Goal: Task Accomplishment & Management: Manage account settings

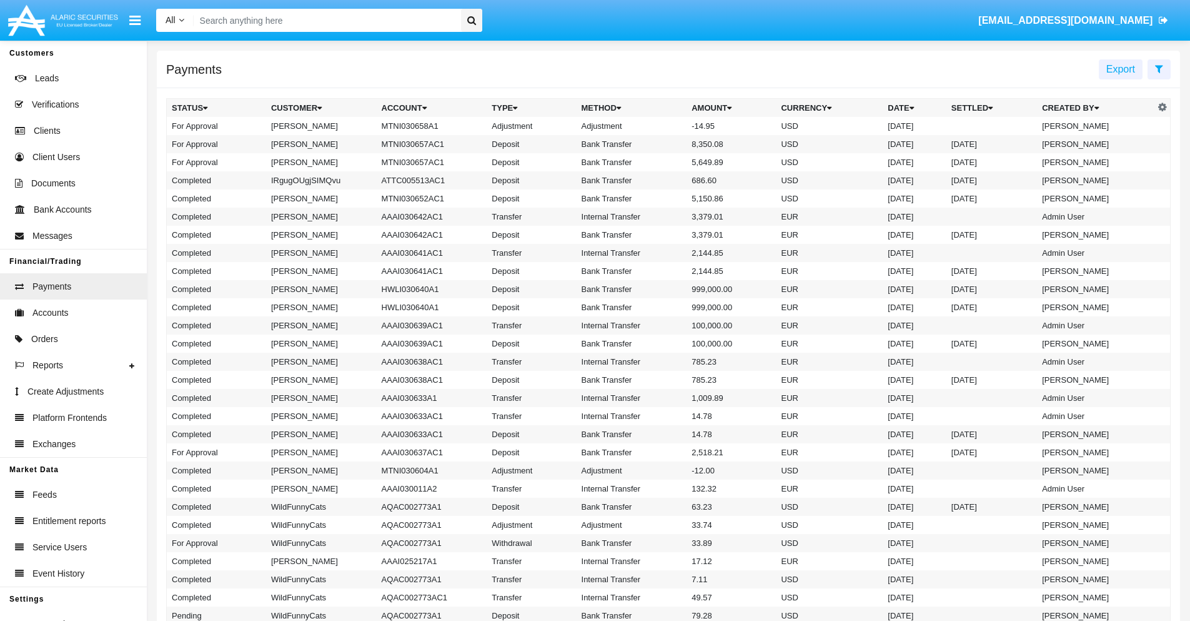
click at [426, 126] on td "MTNI030658A1" at bounding box center [432, 126] width 111 height 18
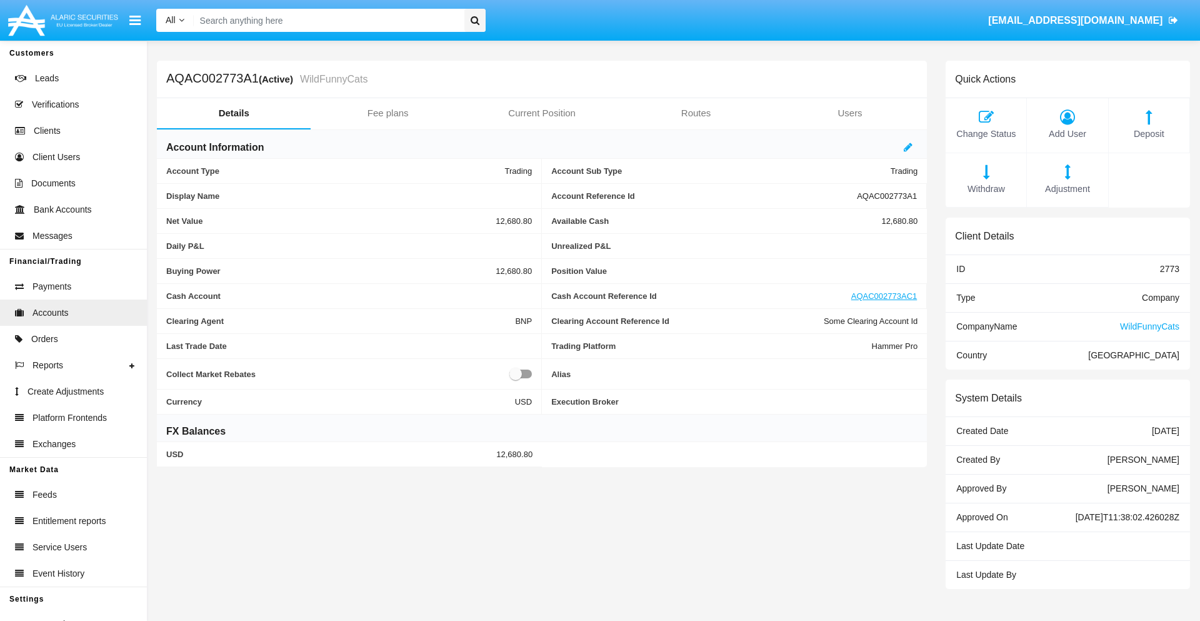
click at [1067, 189] on span "Adjustment" at bounding box center [1067, 189] width 68 height 14
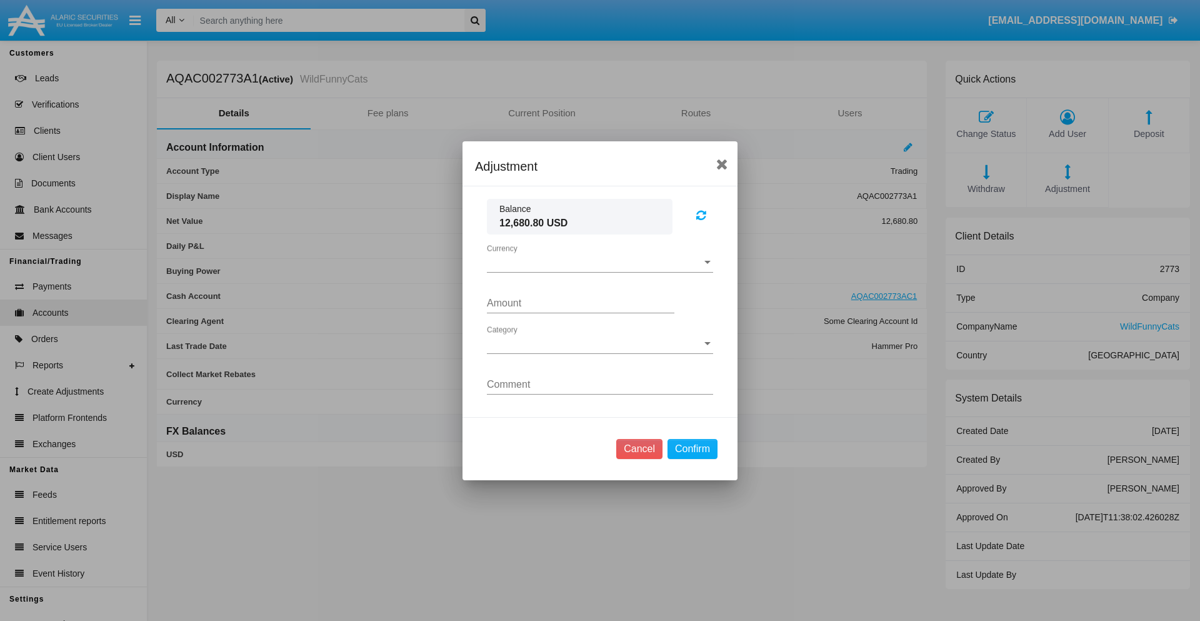
click at [600, 262] on span "Currency" at bounding box center [594, 262] width 215 height 11
click at [600, 271] on span "USD" at bounding box center [590, 272] width 206 height 30
click at [600, 343] on span "Category" at bounding box center [594, 343] width 215 height 11
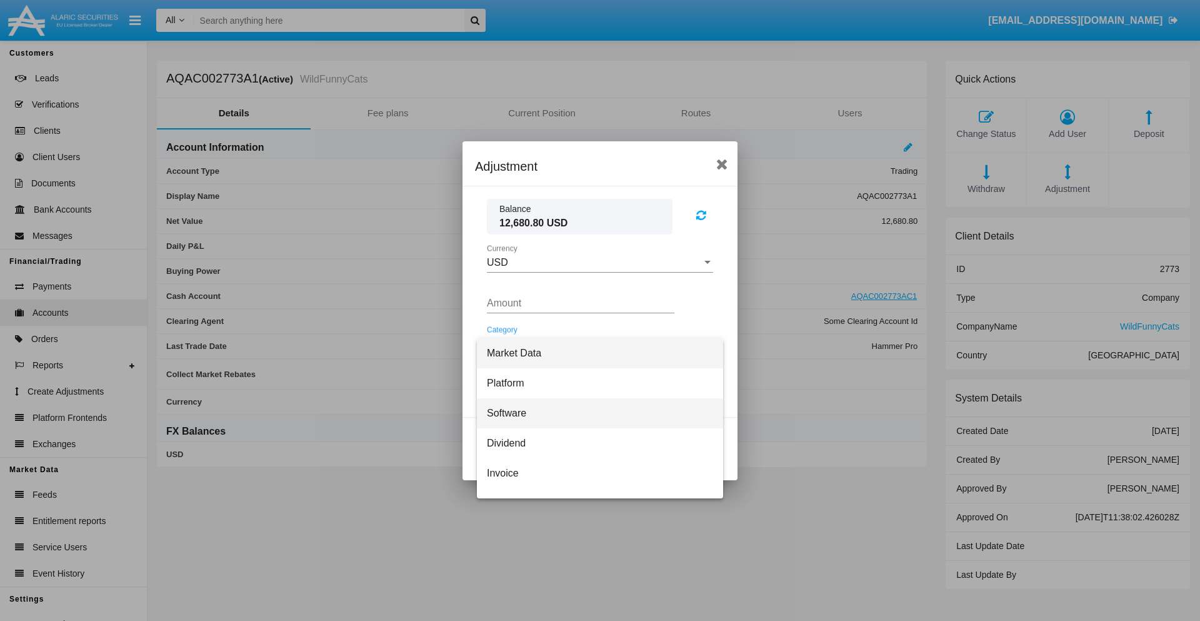
click at [595, 412] on span "Software" at bounding box center [600, 413] width 226 height 30
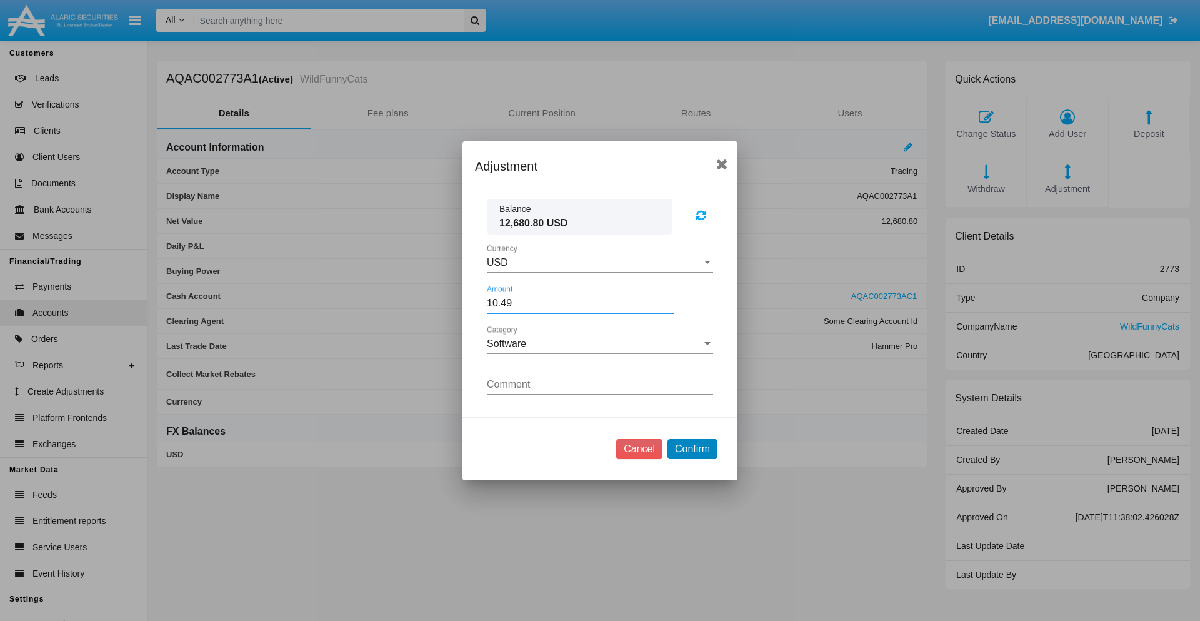
click at [692, 448] on button "Confirm" at bounding box center [692, 449] width 50 height 20
type input "10.4900"
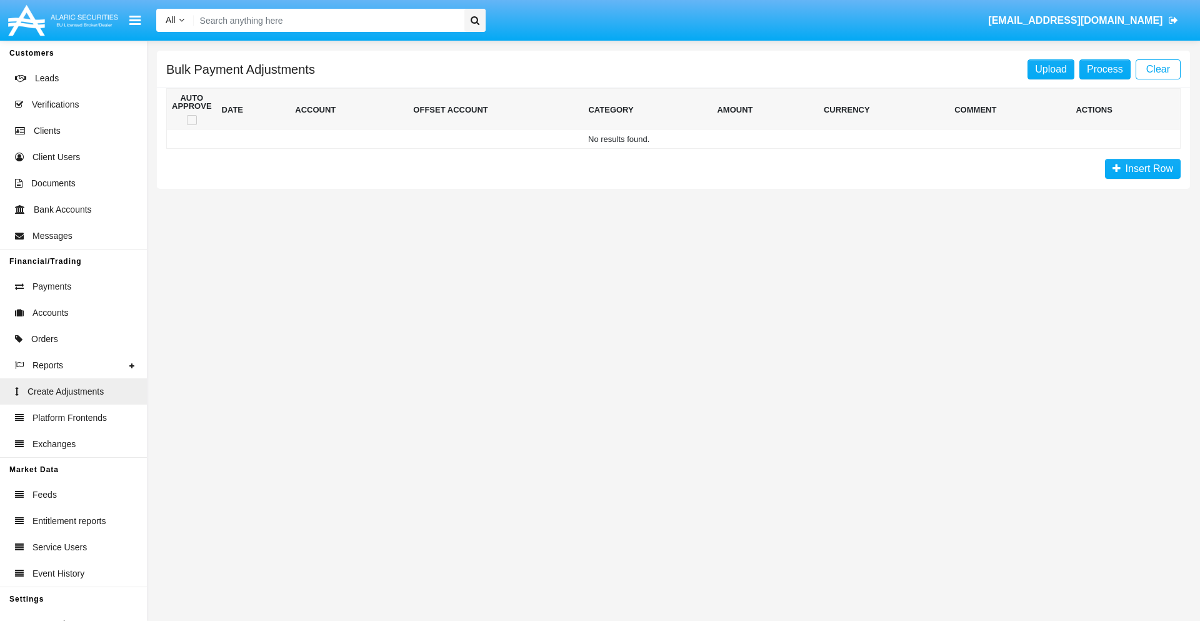
click at [1142, 169] on span "Insert Row" at bounding box center [1146, 168] width 52 height 11
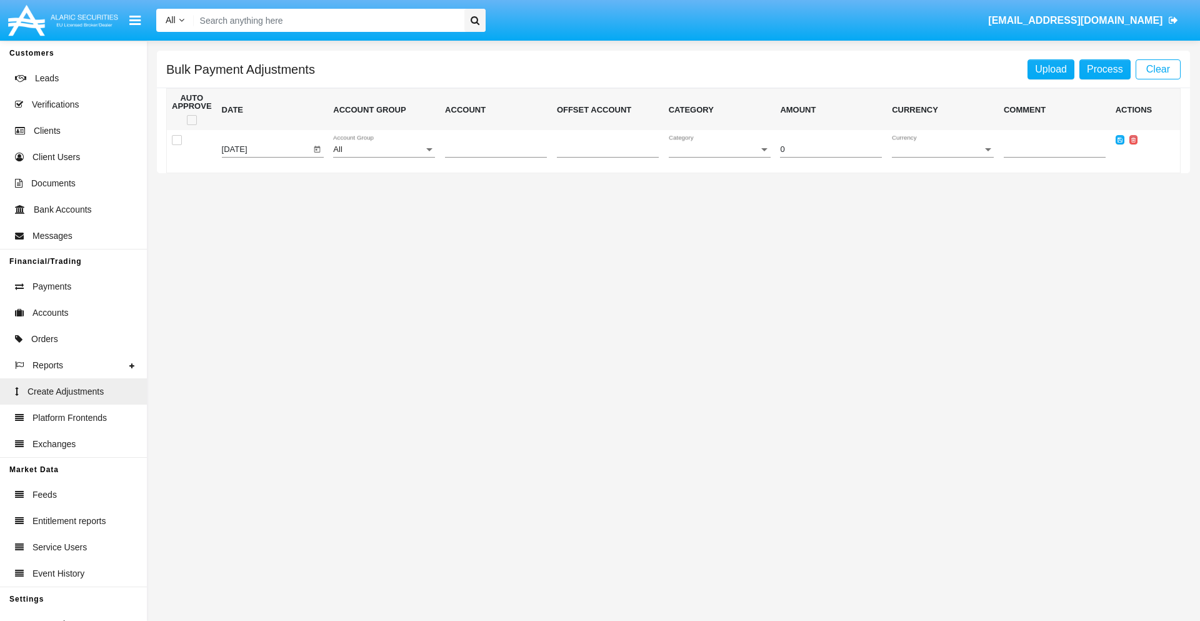
click at [384, 149] on div "All" at bounding box center [378, 149] width 91 height 9
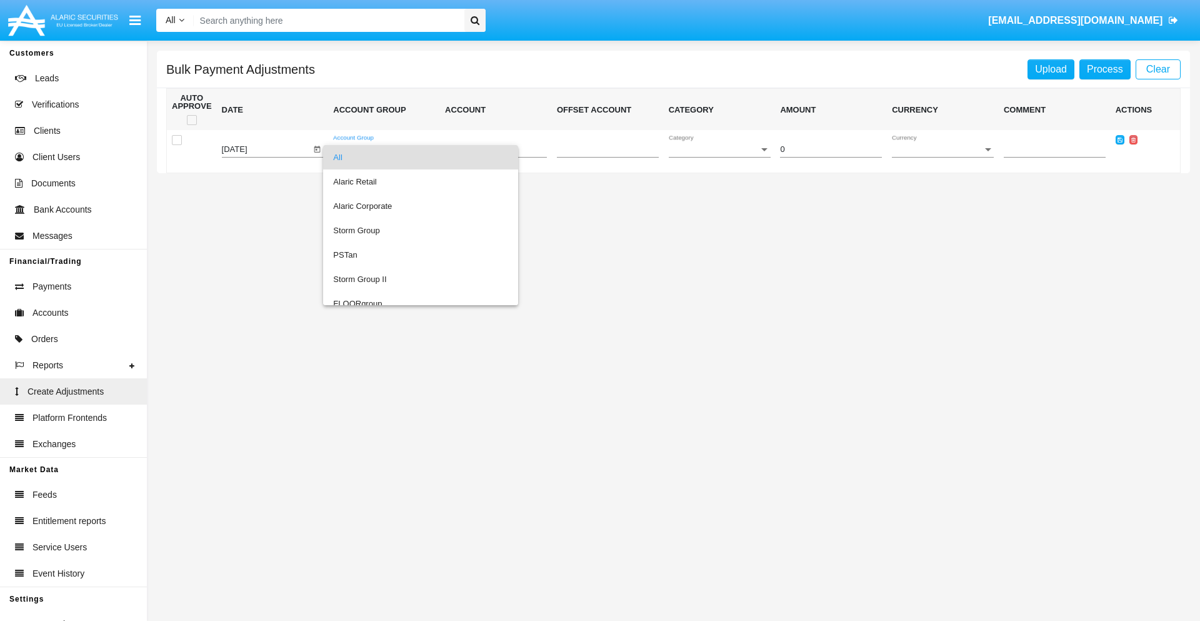
scroll to position [1180, 0]
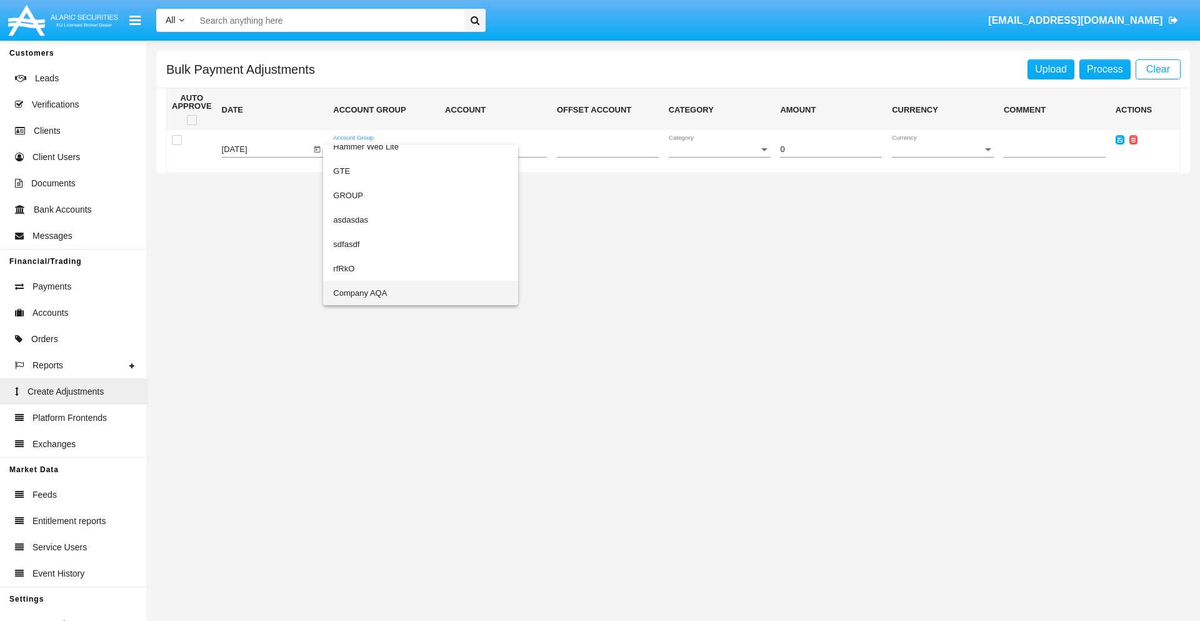
click at [395, 292] on span "Company AQA" at bounding box center [420, 293] width 175 height 24
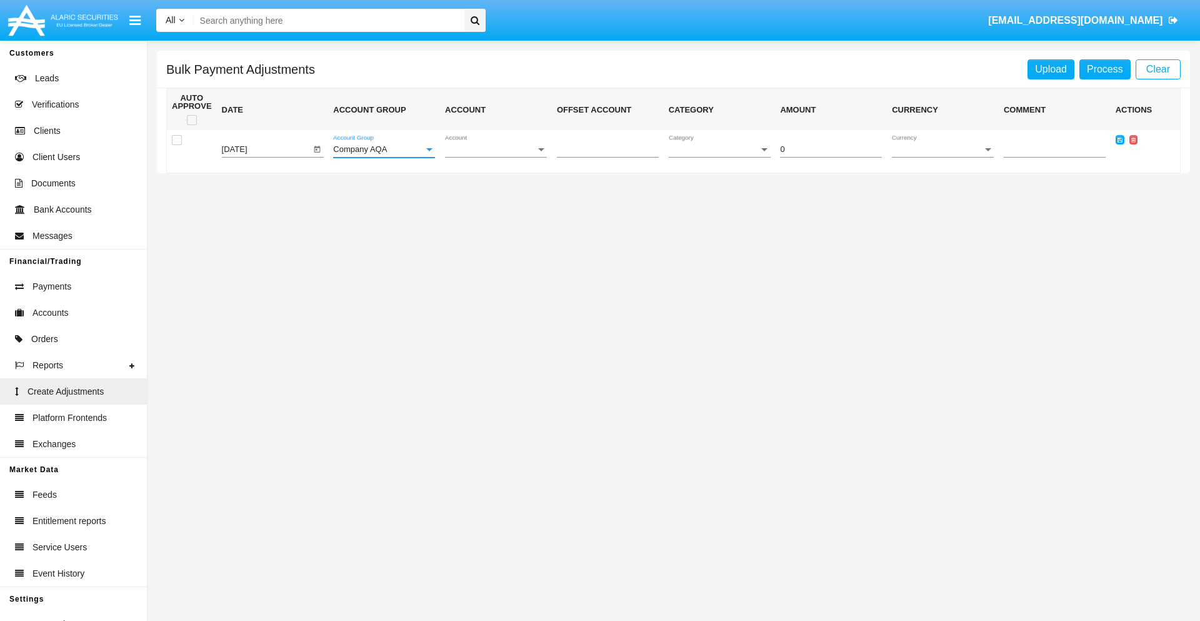
click at [496, 149] on span "Account" at bounding box center [490, 149] width 91 height 9
click at [491, 206] on span "AQAC002773A2" at bounding box center [496, 206] width 102 height 24
click at [719, 149] on span "Category" at bounding box center [714, 149] width 91 height 9
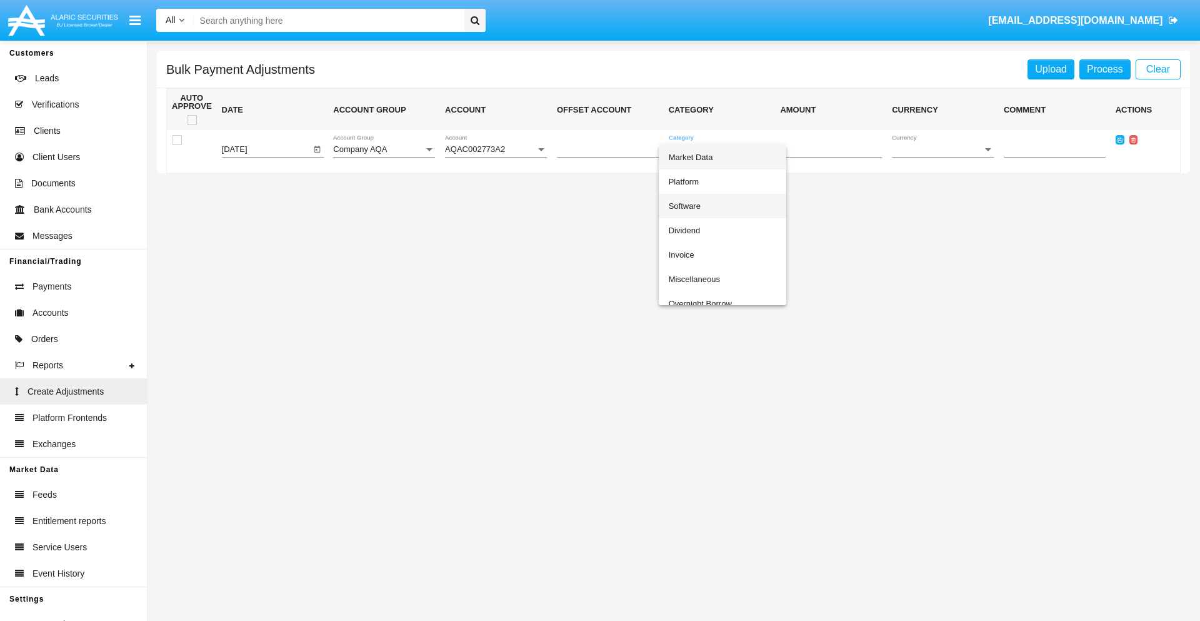
click at [722, 206] on span "Software" at bounding box center [722, 206] width 107 height 24
type input "-96.39"
click at [942, 149] on span "Currency" at bounding box center [937, 149] width 91 height 9
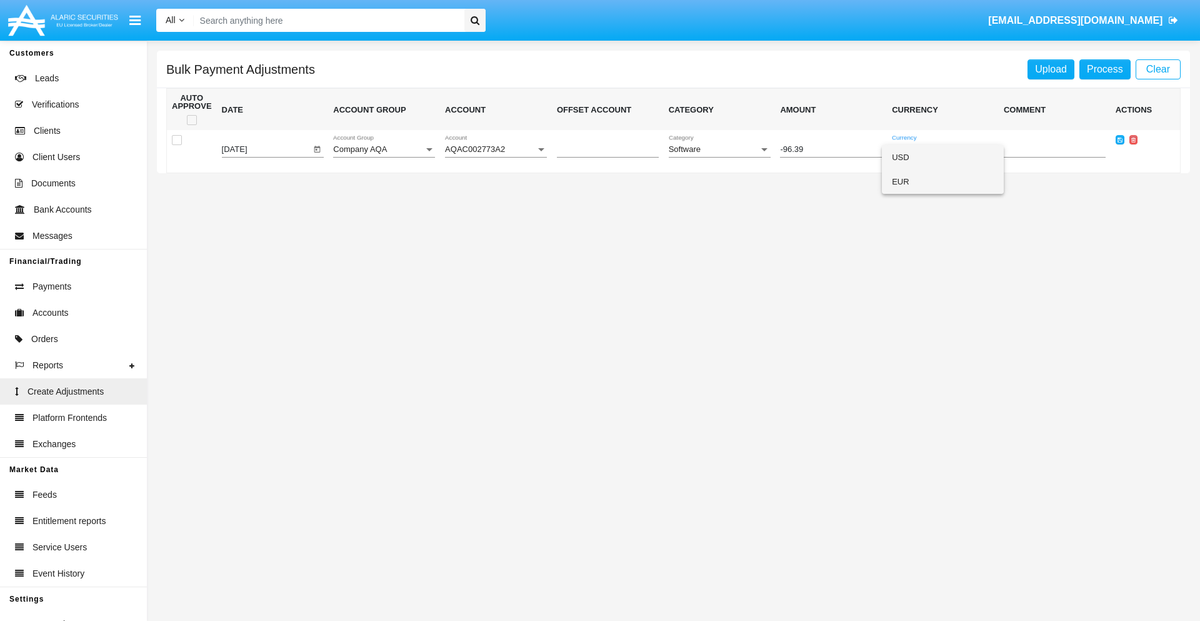
click at [942, 181] on span "EUR" at bounding box center [943, 181] width 102 height 24
click at [1119, 139] on icon at bounding box center [1119, 140] width 5 height 6
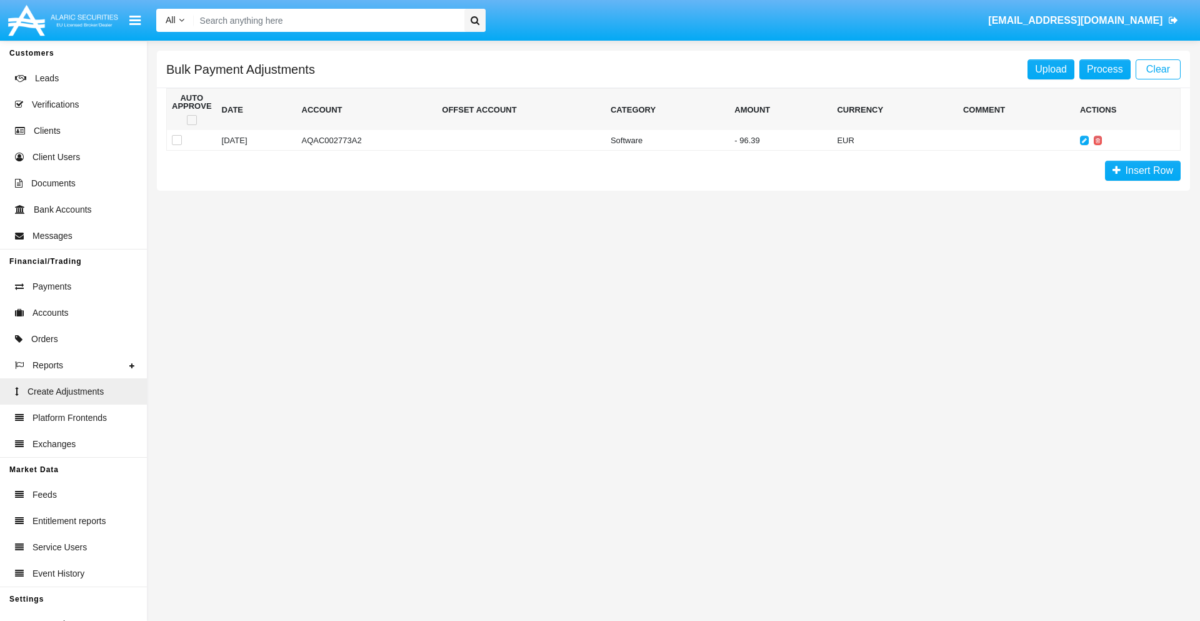
click at [191, 120] on span at bounding box center [192, 120] width 10 height 10
click at [191, 125] on input "checkbox" at bounding box center [191, 125] width 1 height 1
checkbox input "true"
click at [1104, 69] on link "Process" at bounding box center [1104, 69] width 51 height 20
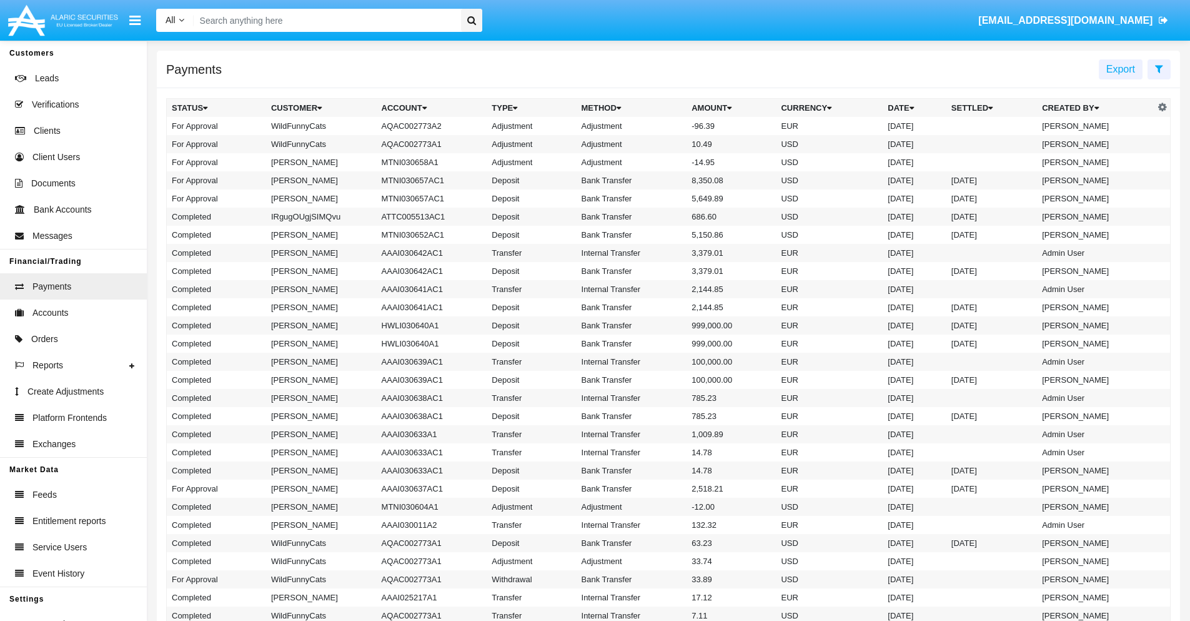
click at [669, 126] on td "Adjustment" at bounding box center [632, 126] width 111 height 18
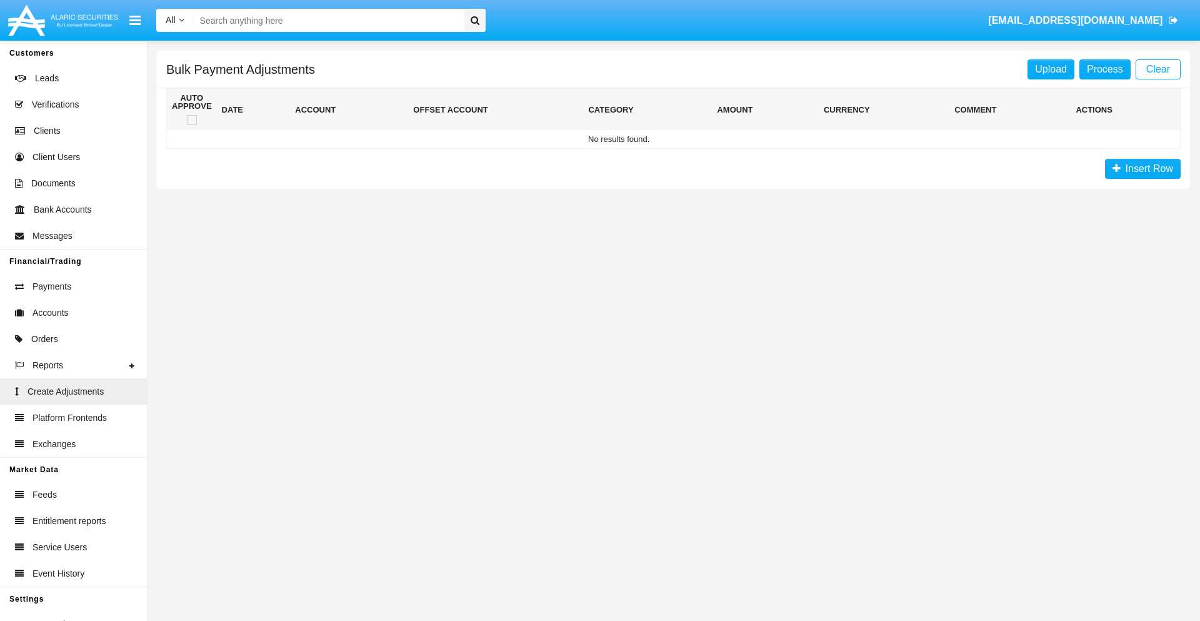
click at [1142, 169] on span "Insert Row" at bounding box center [1146, 168] width 52 height 11
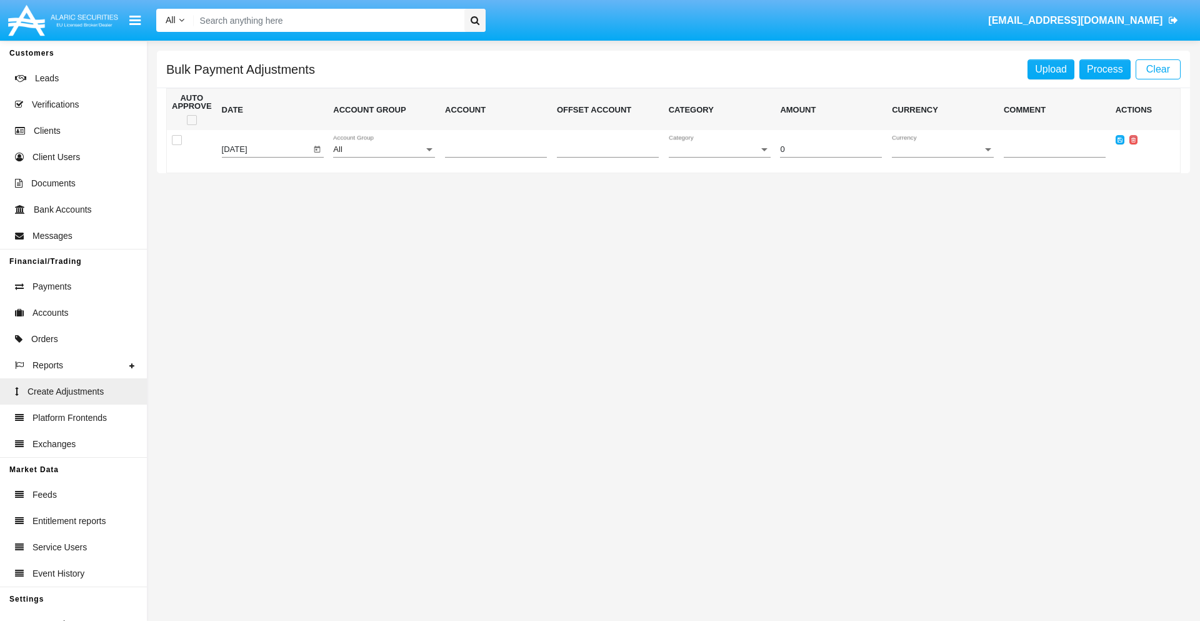
click at [384, 149] on div "All" at bounding box center [378, 149] width 91 height 9
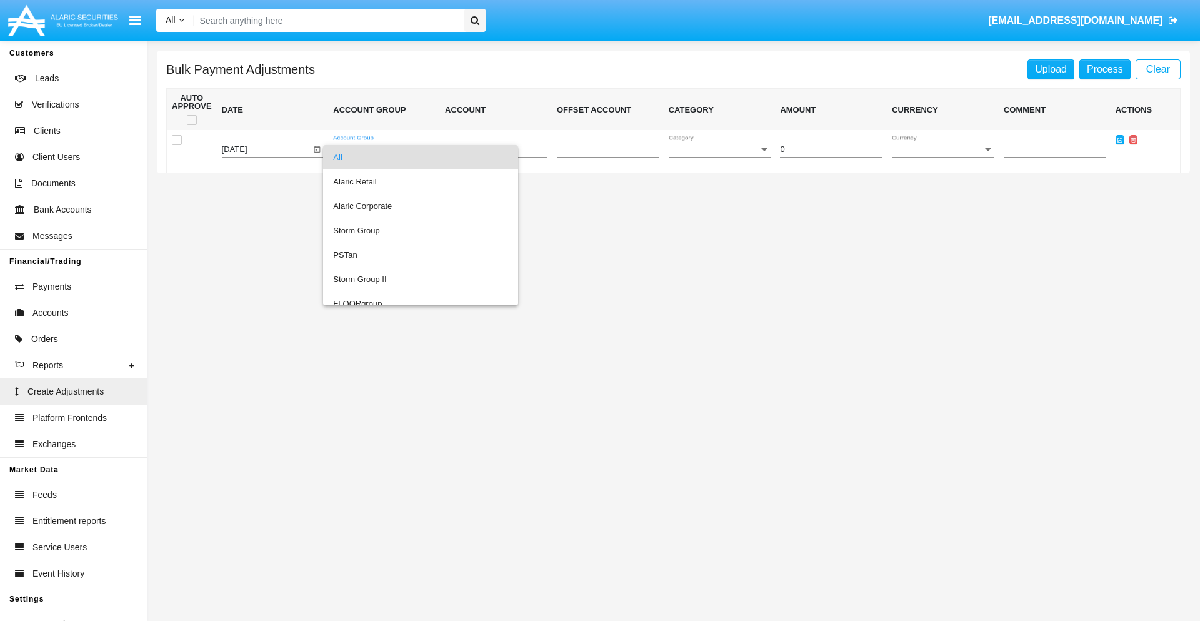
scroll to position [1180, 0]
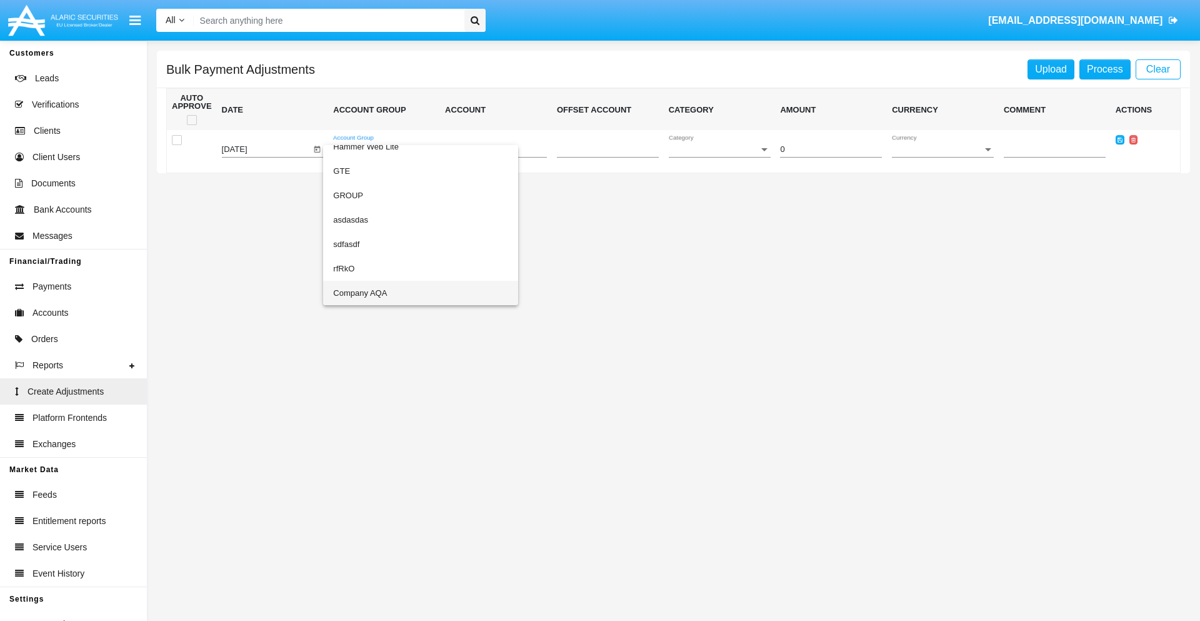
click at [395, 292] on span "Company AQA" at bounding box center [420, 293] width 175 height 24
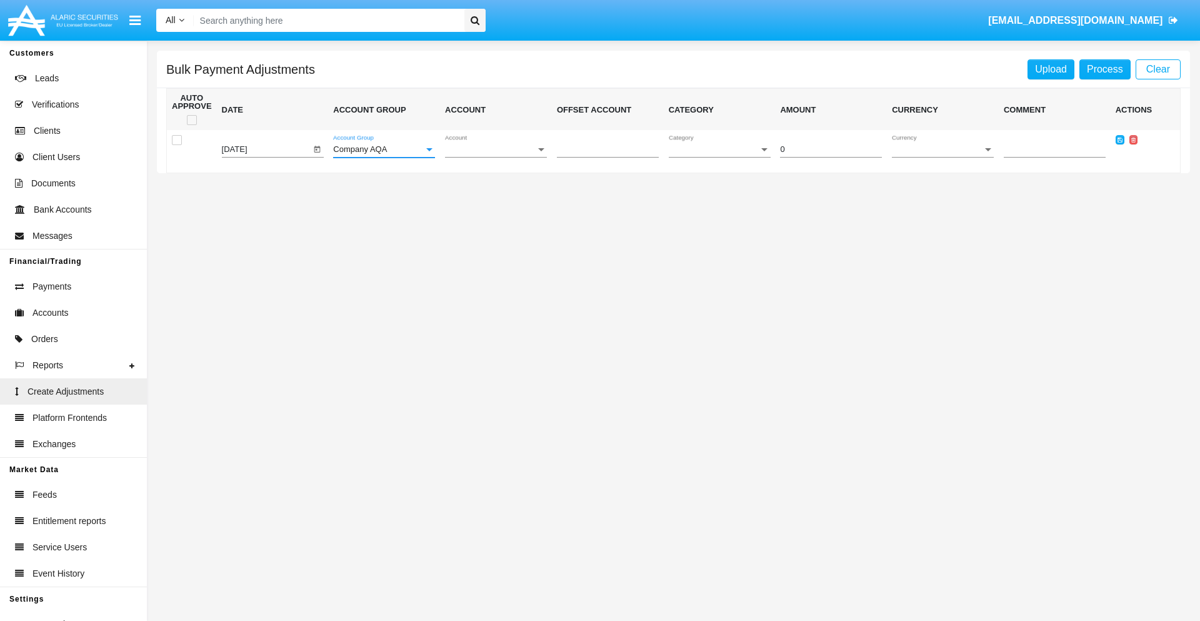
click at [496, 149] on span "Account" at bounding box center [490, 149] width 91 height 9
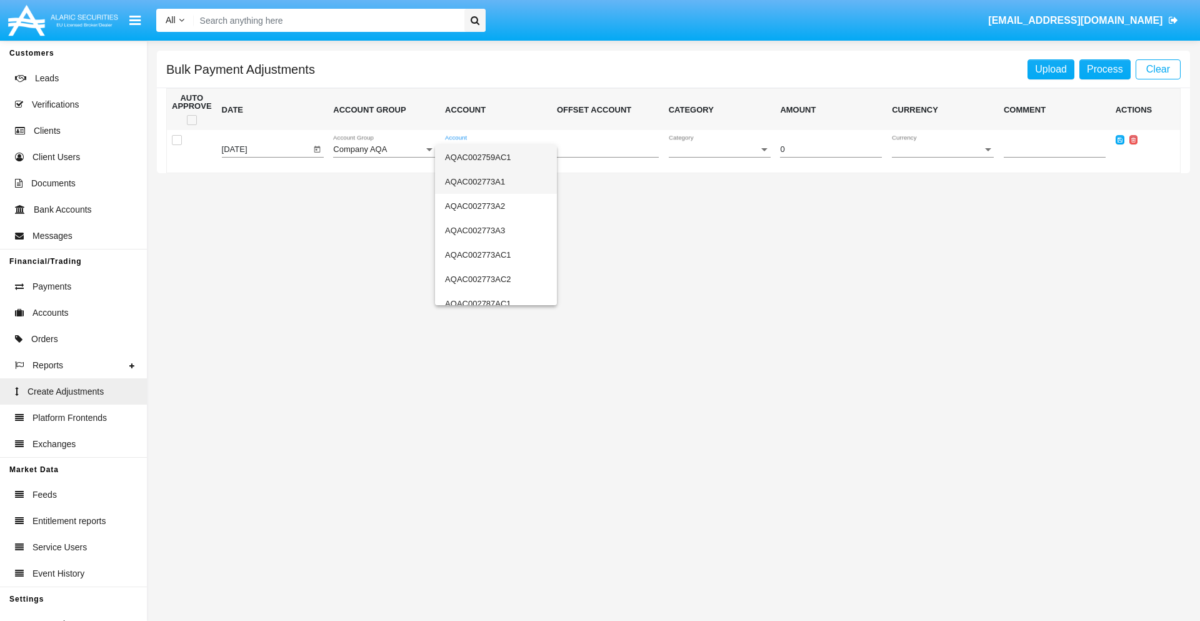
click at [491, 181] on span "AQAC002773A1" at bounding box center [496, 181] width 102 height 24
click at [719, 149] on span "Category" at bounding box center [714, 149] width 91 height 9
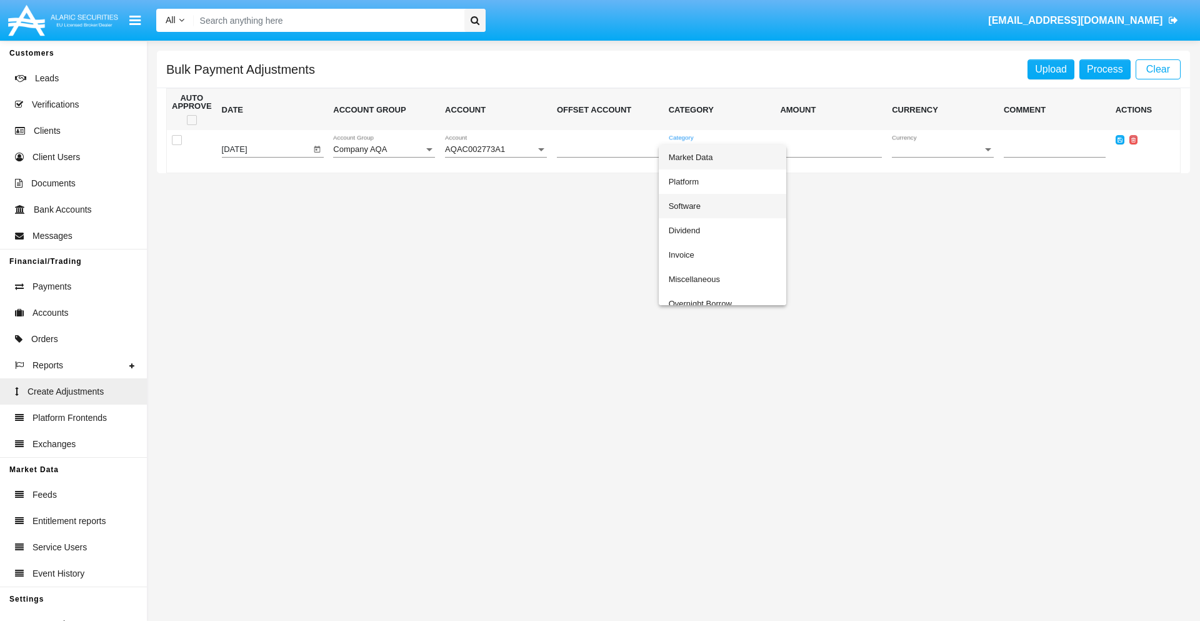
click at [722, 206] on span "Software" at bounding box center [722, 206] width 107 height 24
type input "-35.07"
click at [942, 149] on span "Currency" at bounding box center [937, 149] width 91 height 9
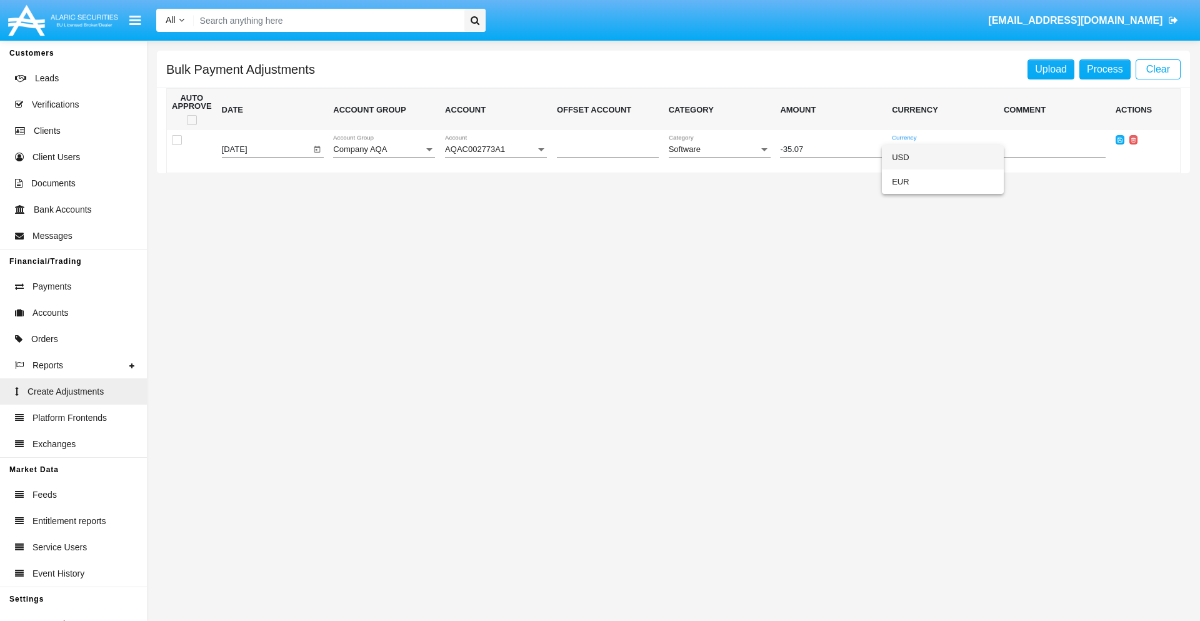
click at [942, 157] on span "USD" at bounding box center [943, 157] width 102 height 24
click at [1119, 139] on icon at bounding box center [1119, 140] width 5 height 6
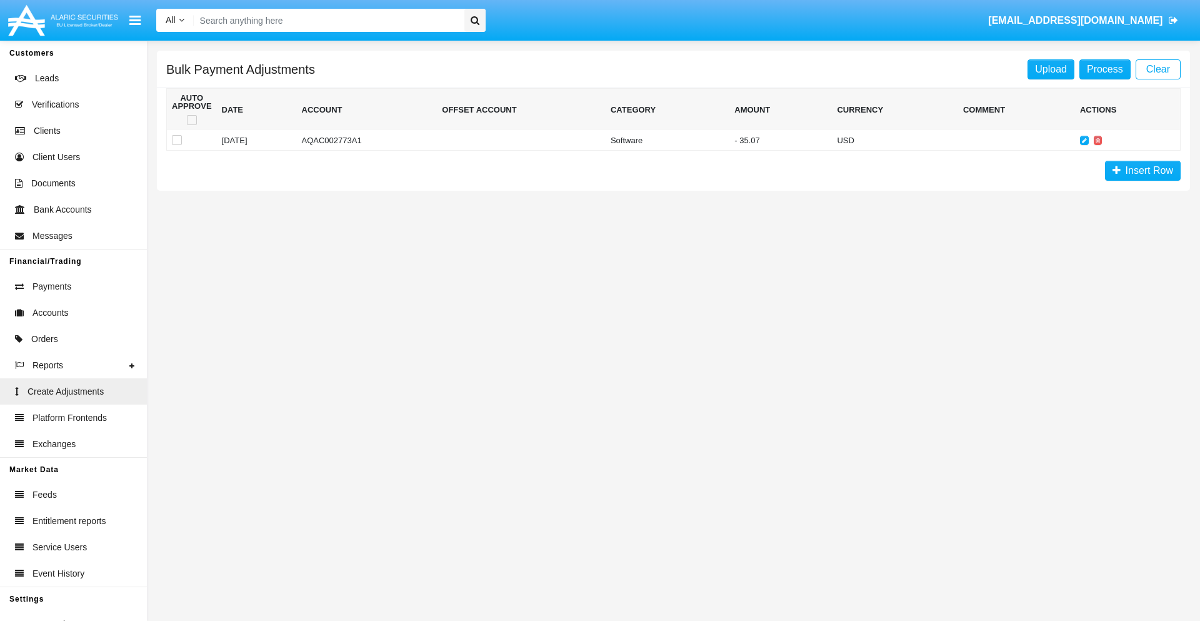
click at [191, 120] on span at bounding box center [192, 120] width 10 height 10
click at [191, 125] on input "checkbox" at bounding box center [191, 125] width 1 height 1
checkbox input "true"
click at [1104, 69] on link "Process" at bounding box center [1104, 69] width 51 height 20
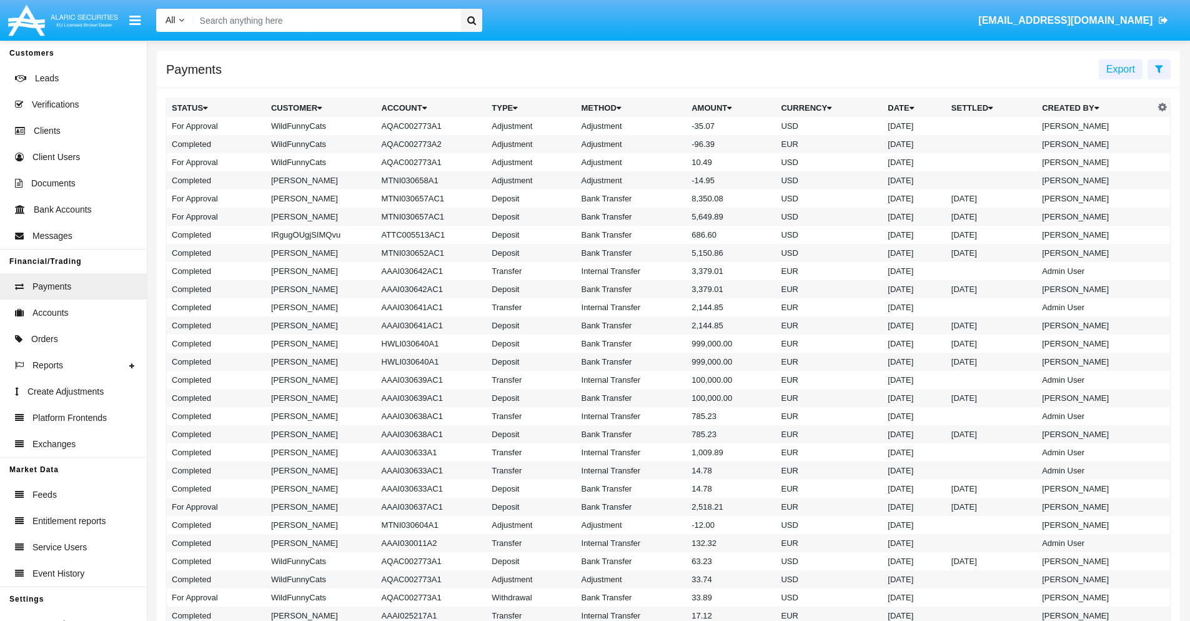
click at [669, 126] on td "Adjustment" at bounding box center [632, 126] width 111 height 18
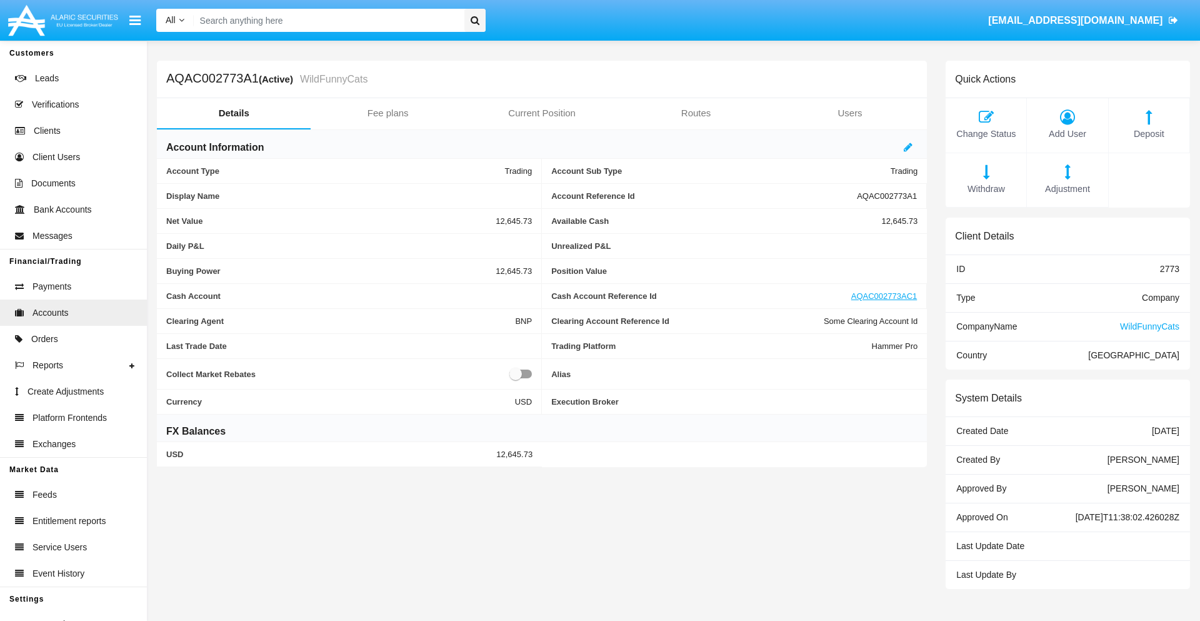
click at [1149, 134] on span "Deposit" at bounding box center [1149, 134] width 68 height 14
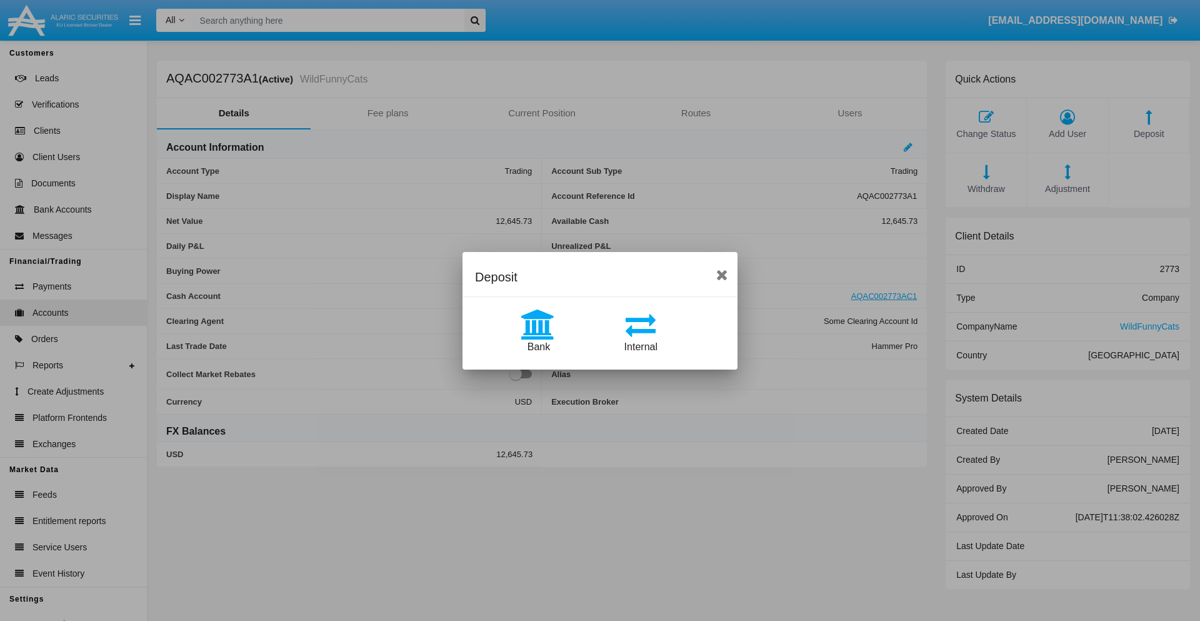
click at [538, 346] on span "Bank" at bounding box center [538, 346] width 22 height 11
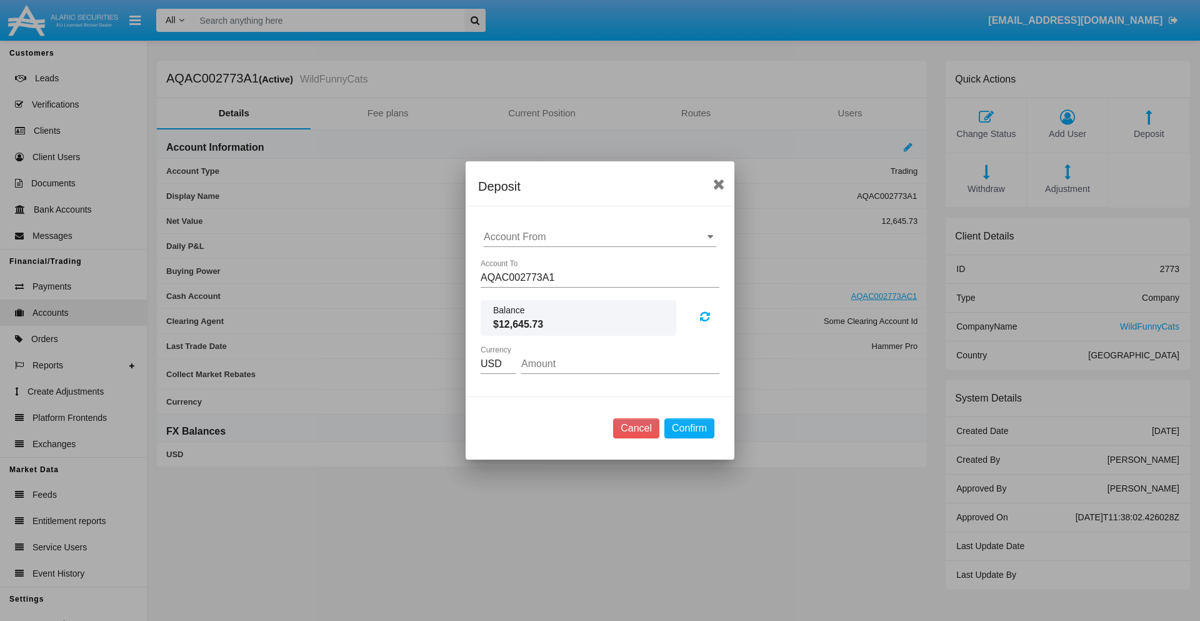
click at [600, 237] on input "Account From" at bounding box center [600, 236] width 232 height 11
click at [511, 261] on span "ACDC" at bounding box center [511, 261] width 28 height 11
type input "ACDC"
type input "66.81"
click at [689, 428] on button "Confirm" at bounding box center [689, 428] width 50 height 20
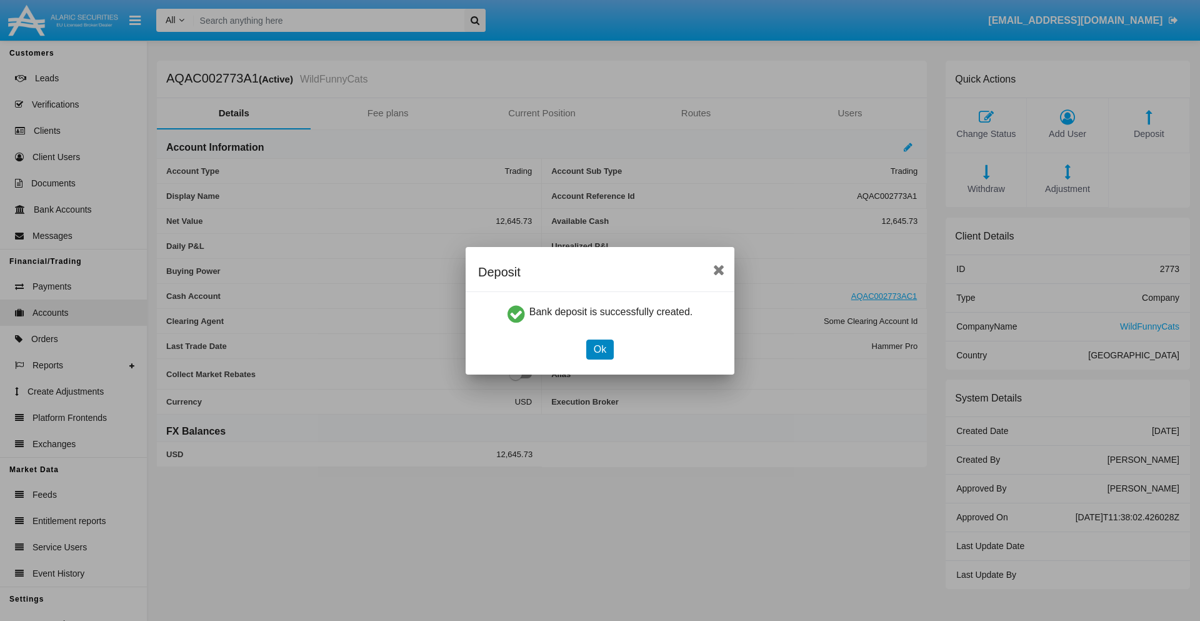
click at [599, 349] on button "Ok" at bounding box center [599, 349] width 27 height 20
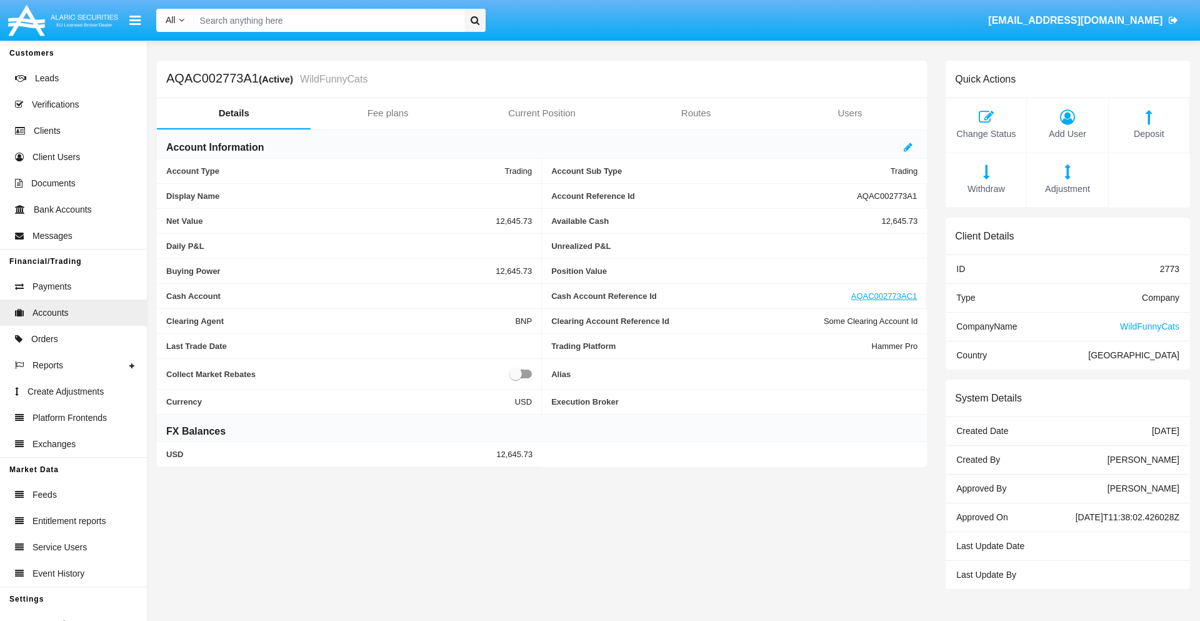
click at [1149, 134] on span "Deposit" at bounding box center [1149, 134] width 68 height 14
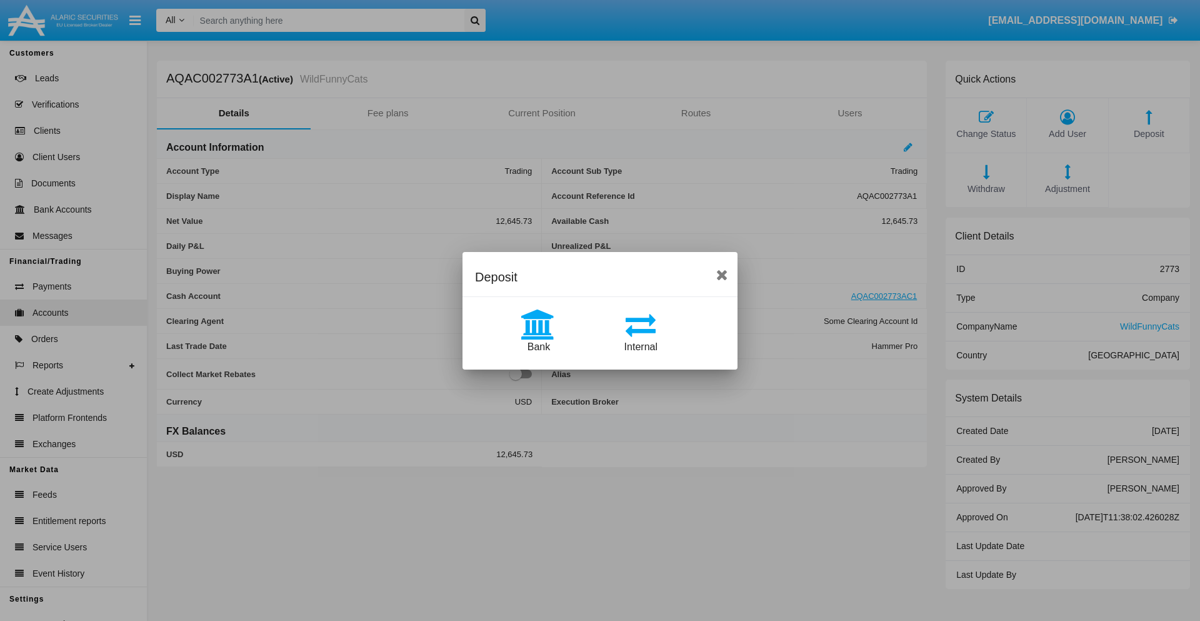
click at [641, 346] on span "Internal" at bounding box center [640, 346] width 33 height 11
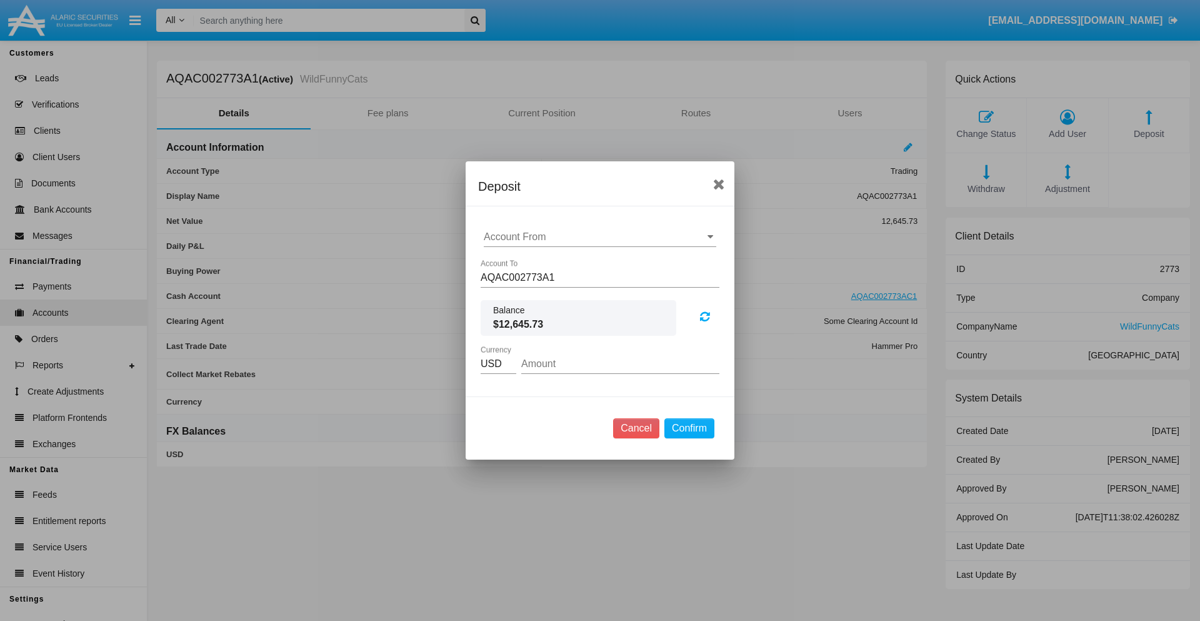
click at [600, 237] on input "Account From" at bounding box center [600, 236] width 232 height 11
click at [537, 291] on span "AQAC002773AC1" at bounding box center [537, 291] width 81 height 11
type input "AQAC002773AC1"
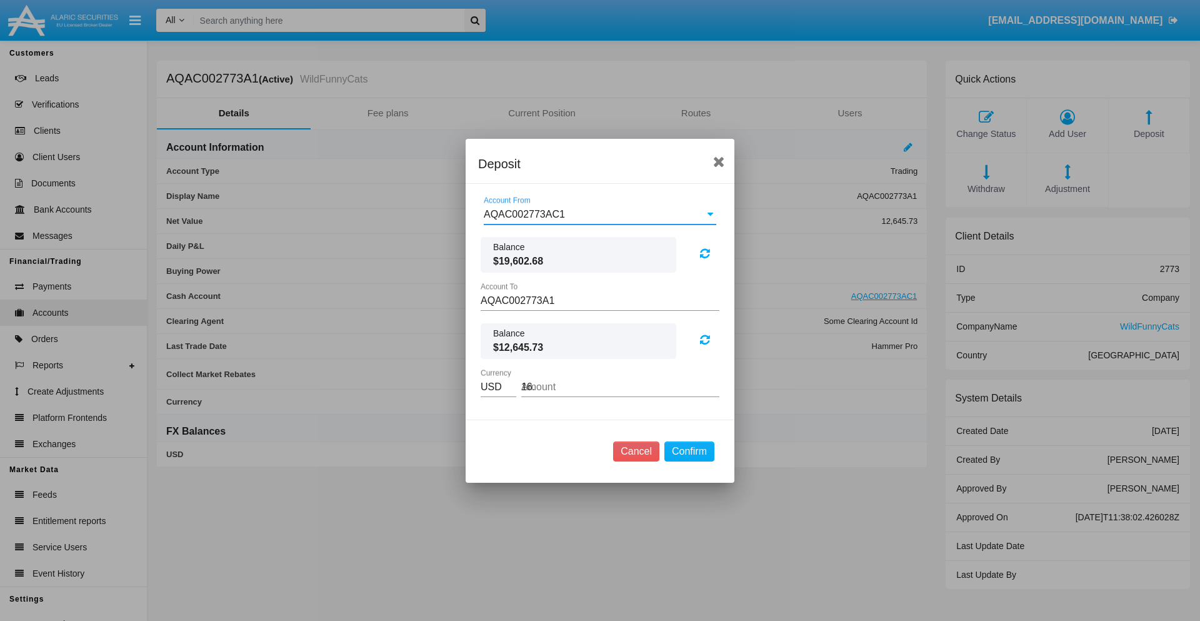
type input "16.6"
click at [689, 451] on button "Confirm" at bounding box center [689, 451] width 50 height 20
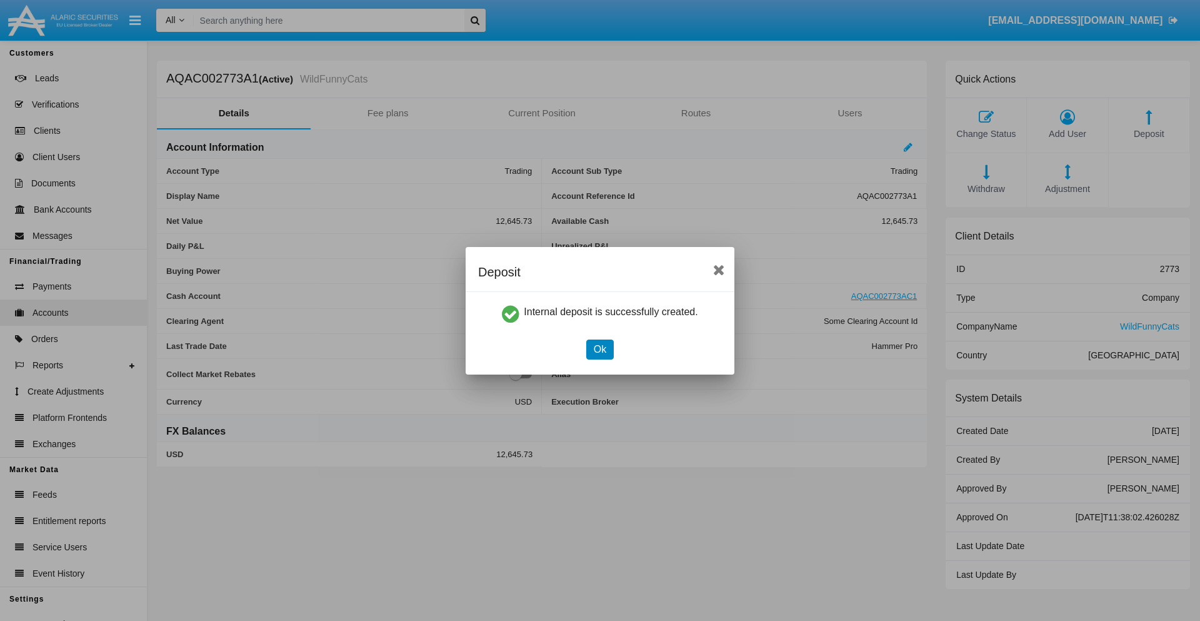
click at [599, 349] on button "Ok" at bounding box center [599, 349] width 27 height 20
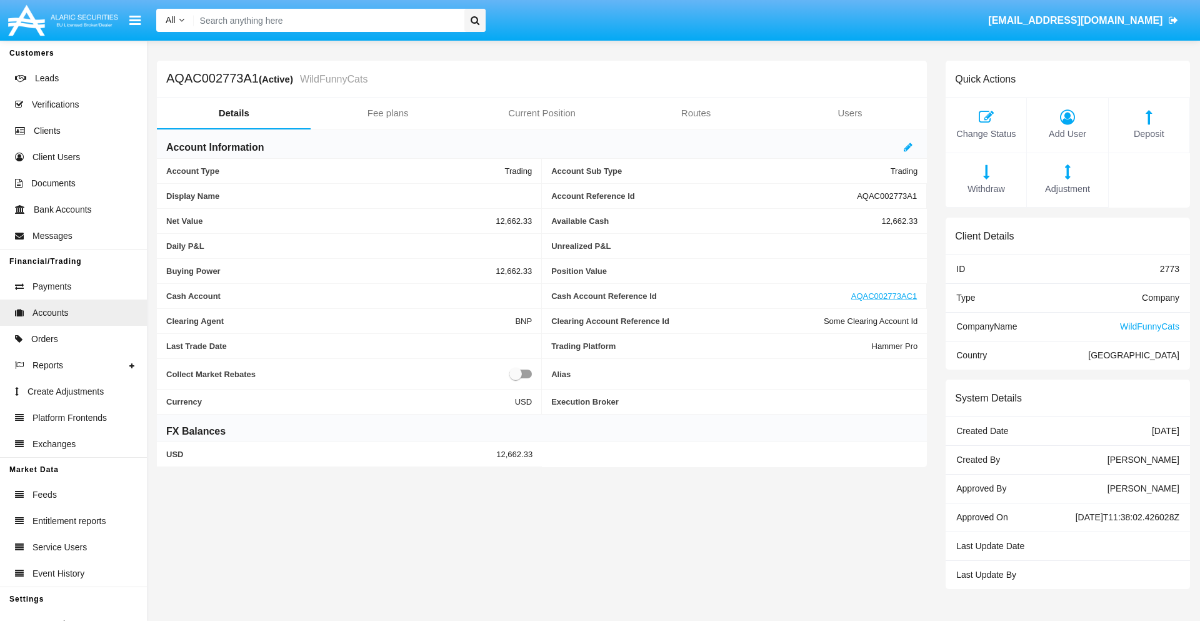
click at [985, 189] on span "Withdraw" at bounding box center [986, 189] width 68 height 14
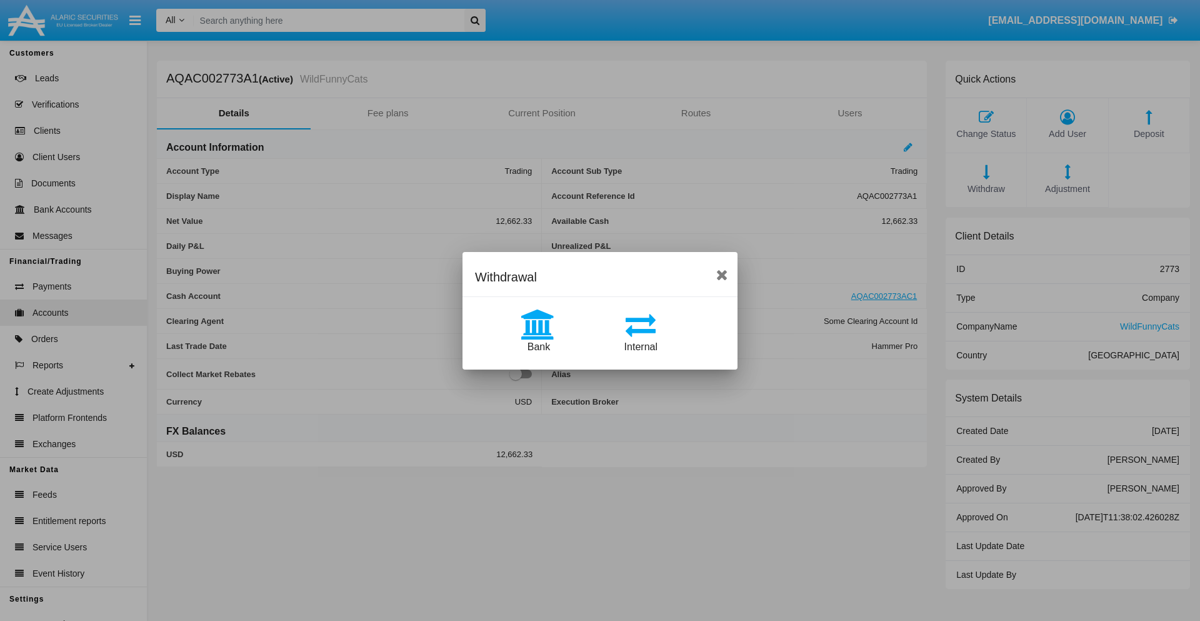
click at [641, 346] on span "Internal" at bounding box center [640, 346] width 33 height 11
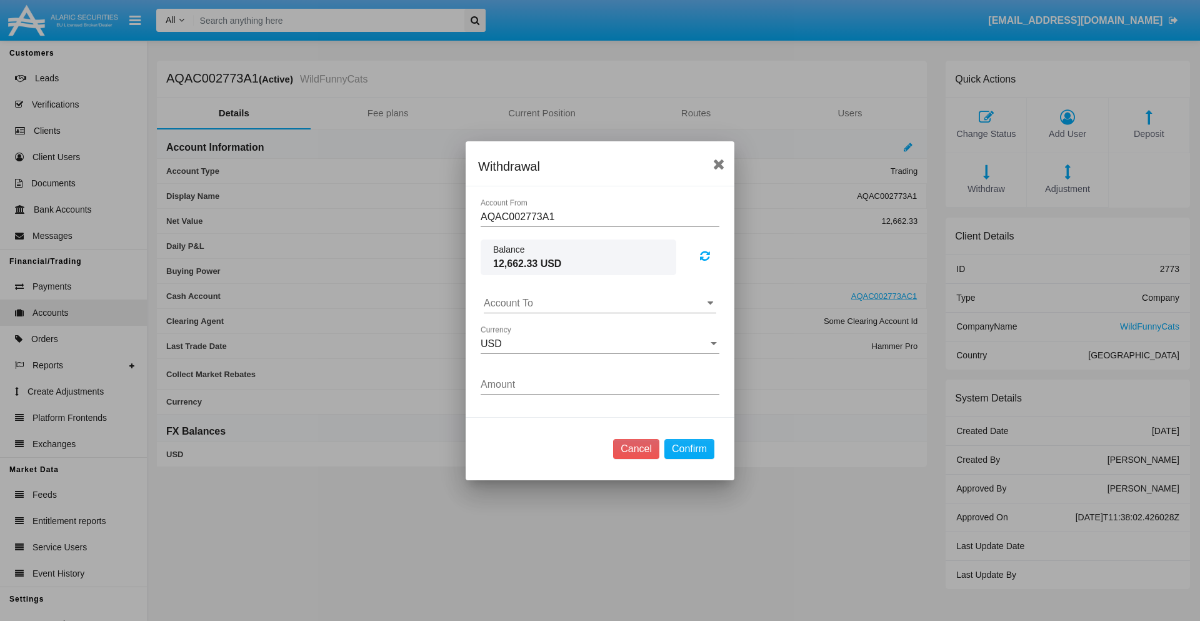
click at [600, 302] on input "Account To" at bounding box center [600, 302] width 232 height 11
click at [537, 357] on span "AQAC002773AC1" at bounding box center [537, 357] width 81 height 11
type input "AQAC002773AC1"
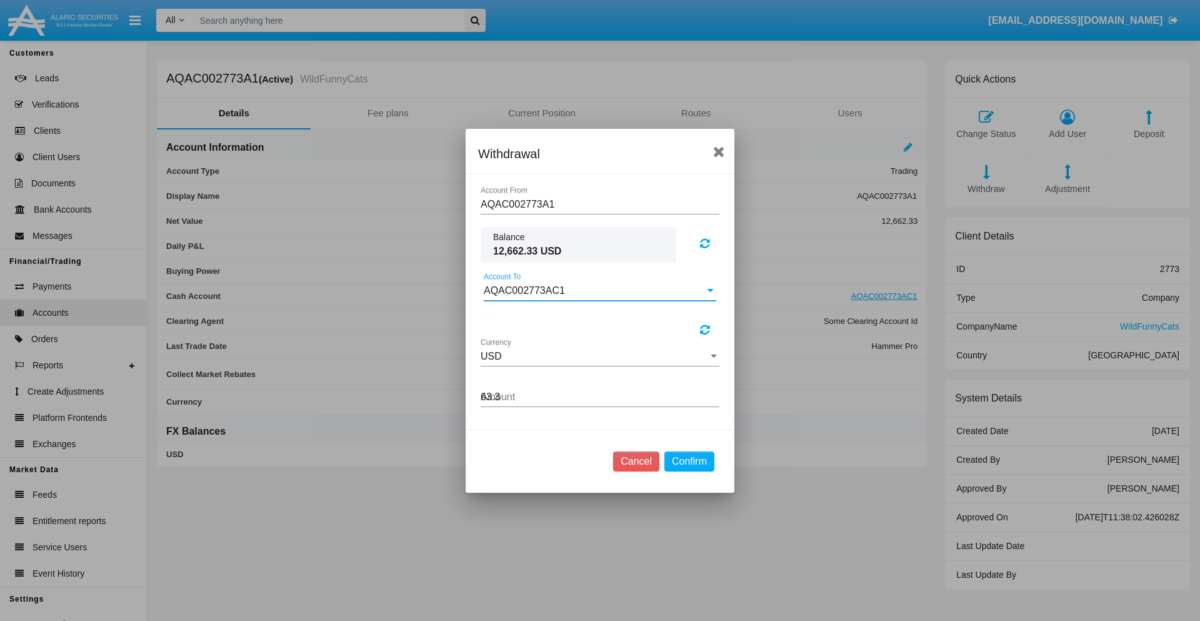
type input "63.34"
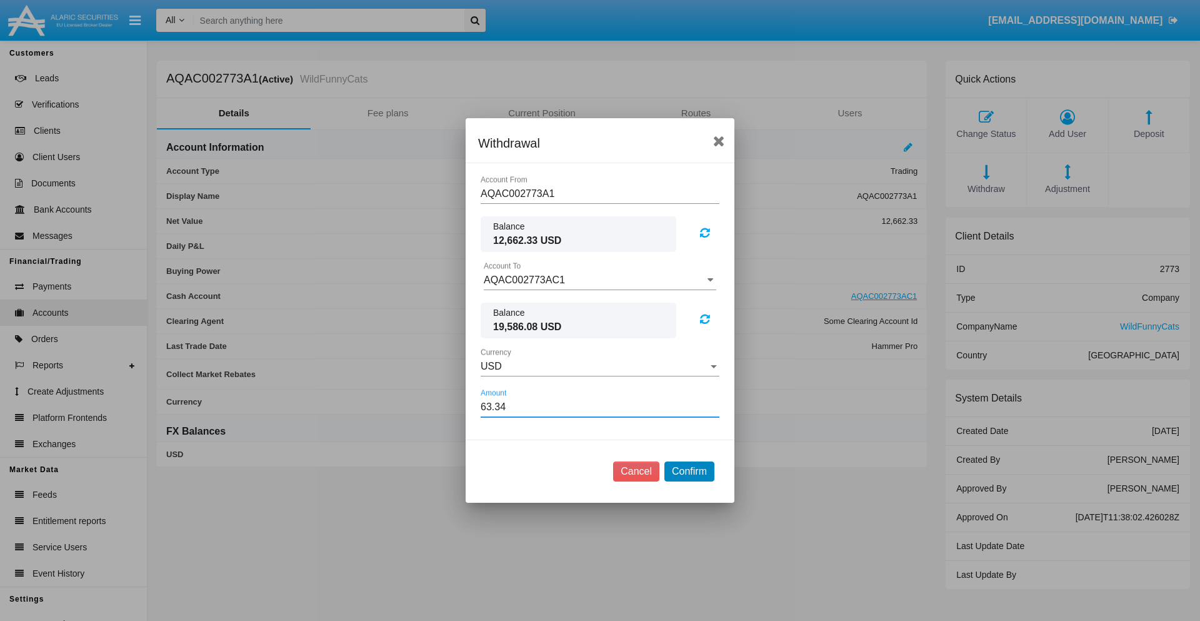
click at [689, 471] on button "Confirm" at bounding box center [689, 471] width 50 height 20
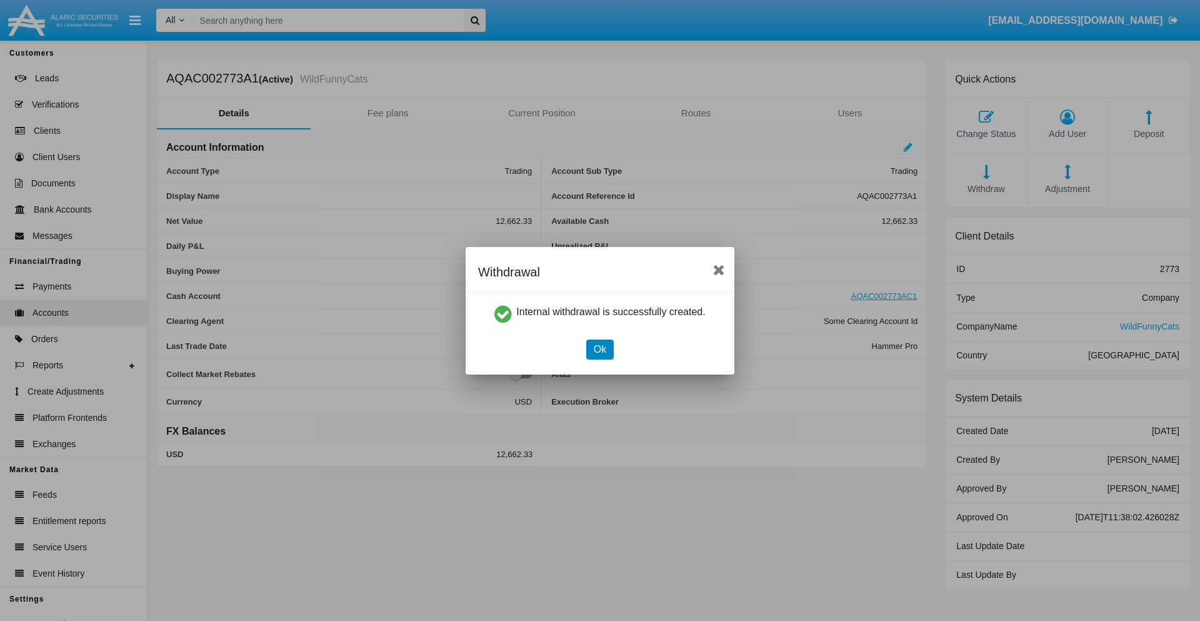
click at [599, 349] on button "Ok" at bounding box center [599, 349] width 27 height 20
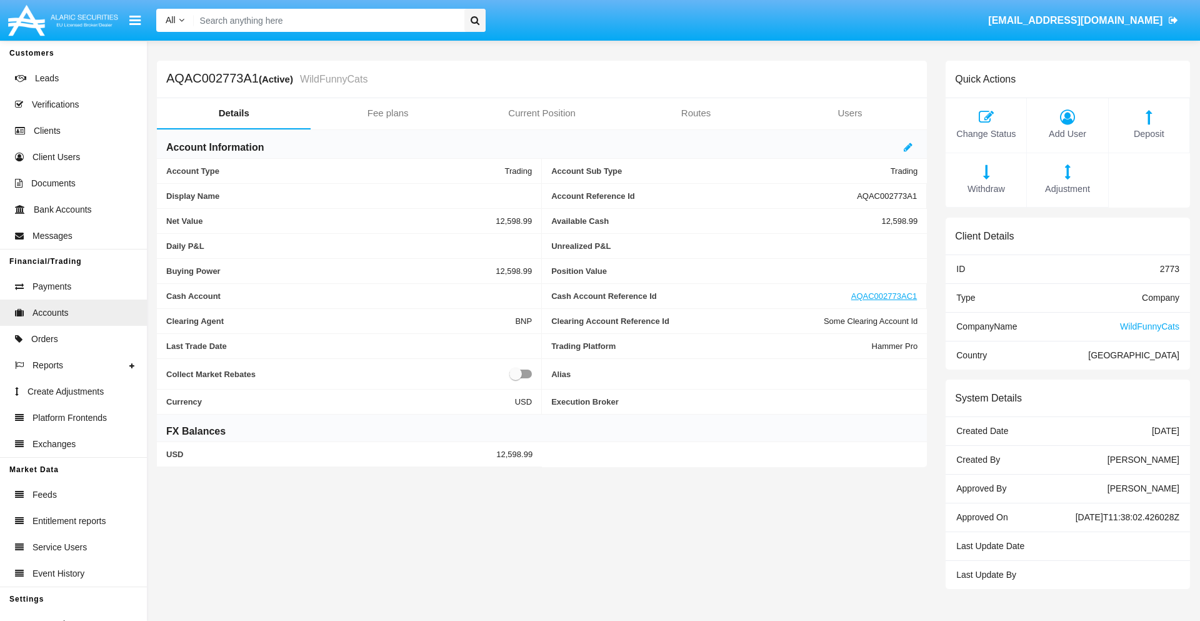
click at [985, 189] on span "Withdraw" at bounding box center [986, 189] width 68 height 14
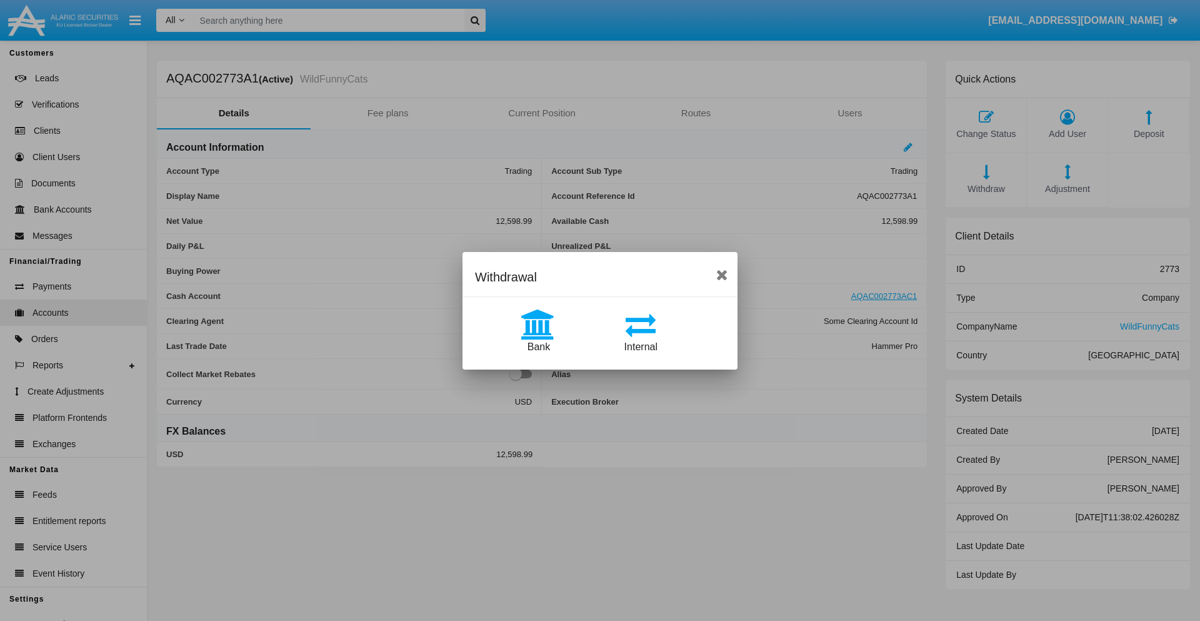
click at [538, 346] on span "Bank" at bounding box center [538, 346] width 22 height 11
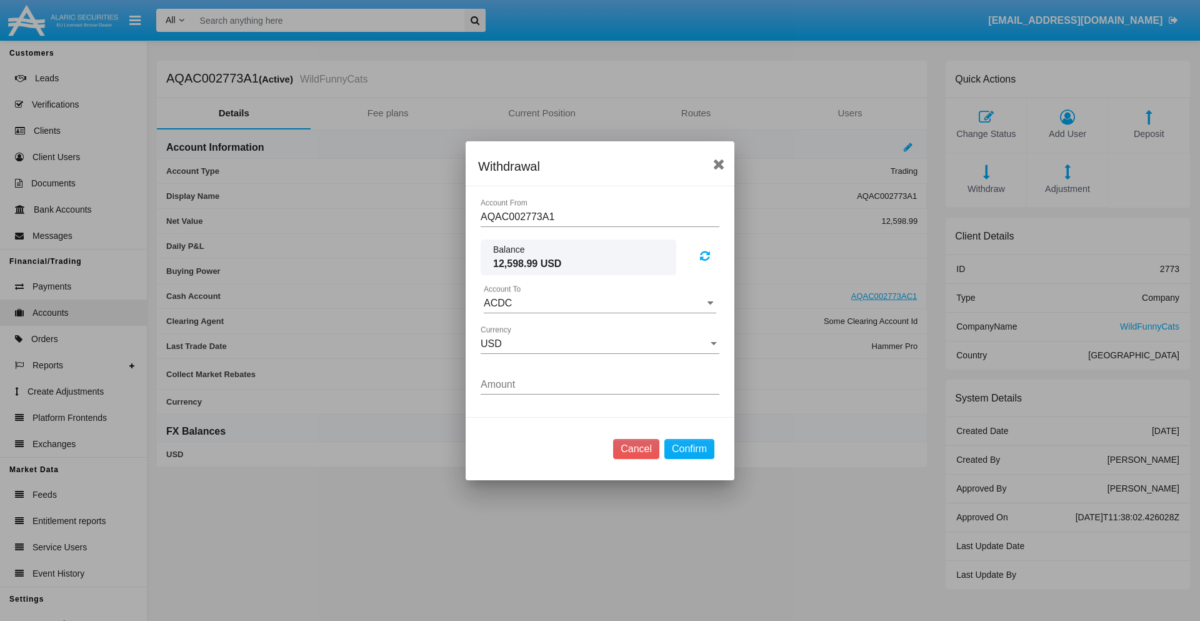
click at [600, 302] on input "ACDC" at bounding box center [600, 302] width 232 height 11
click at [511, 327] on span "ACDC" at bounding box center [511, 327] width 28 height 11
type input "ACDC"
type input "16.47"
click at [689, 448] on button "Confirm" at bounding box center [689, 449] width 50 height 20
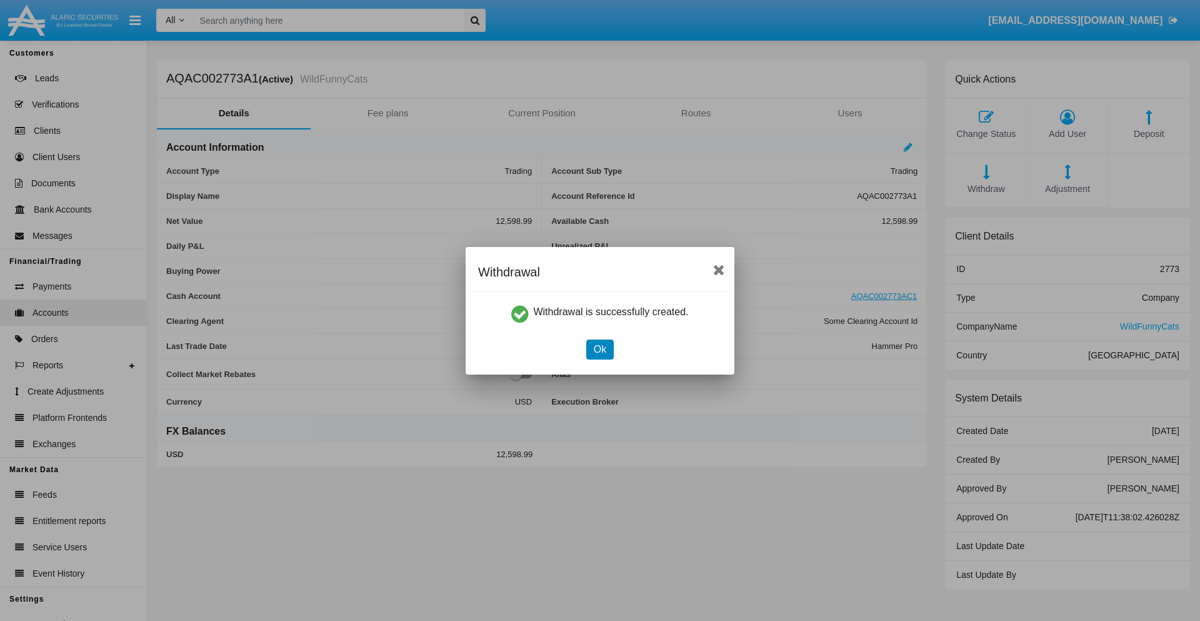
click at [599, 349] on button "Ok" at bounding box center [599, 349] width 27 height 20
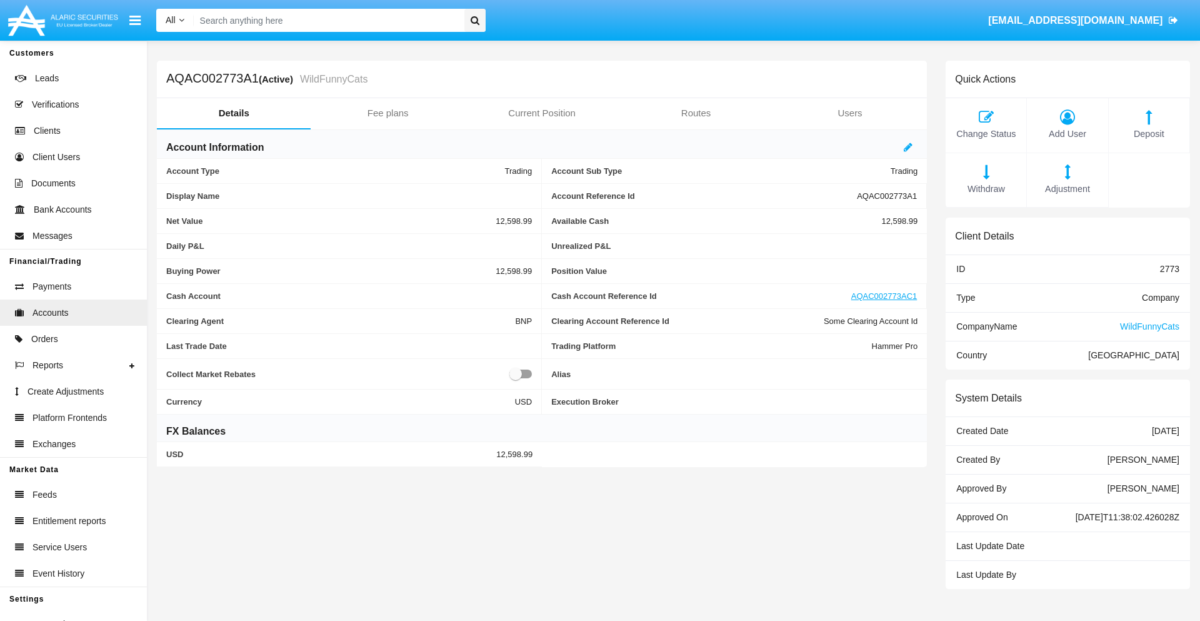
click at [1067, 189] on span "Adjustment" at bounding box center [1067, 189] width 68 height 14
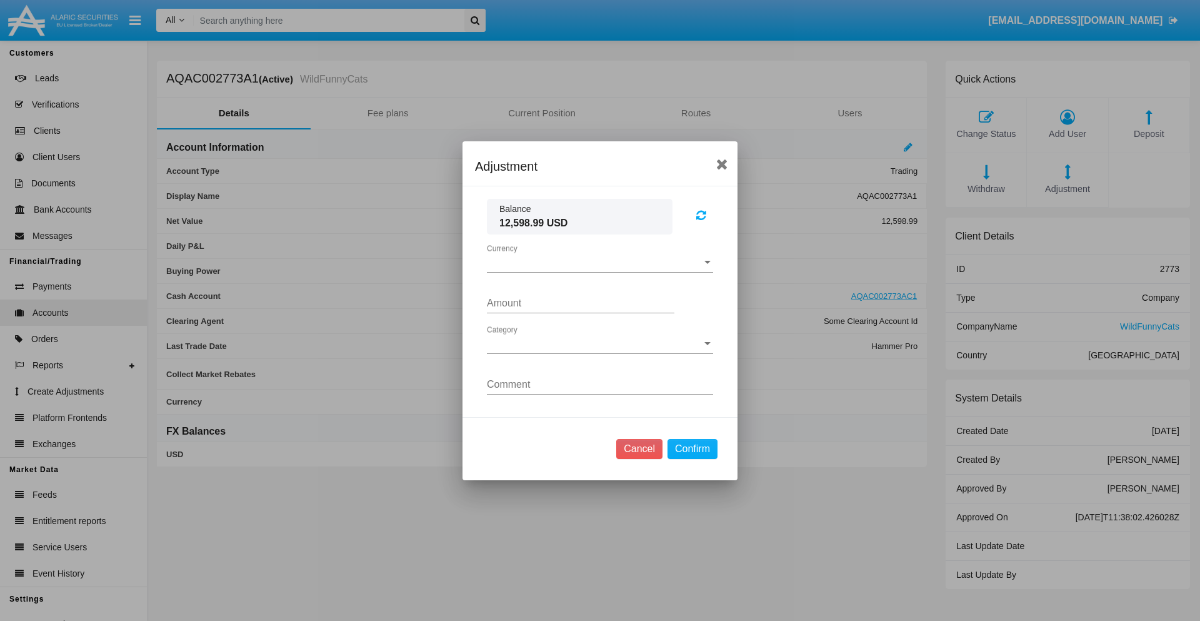
click at [600, 262] on span "Currency" at bounding box center [594, 262] width 215 height 11
click at [600, 271] on span "USD" at bounding box center [590, 272] width 206 height 30
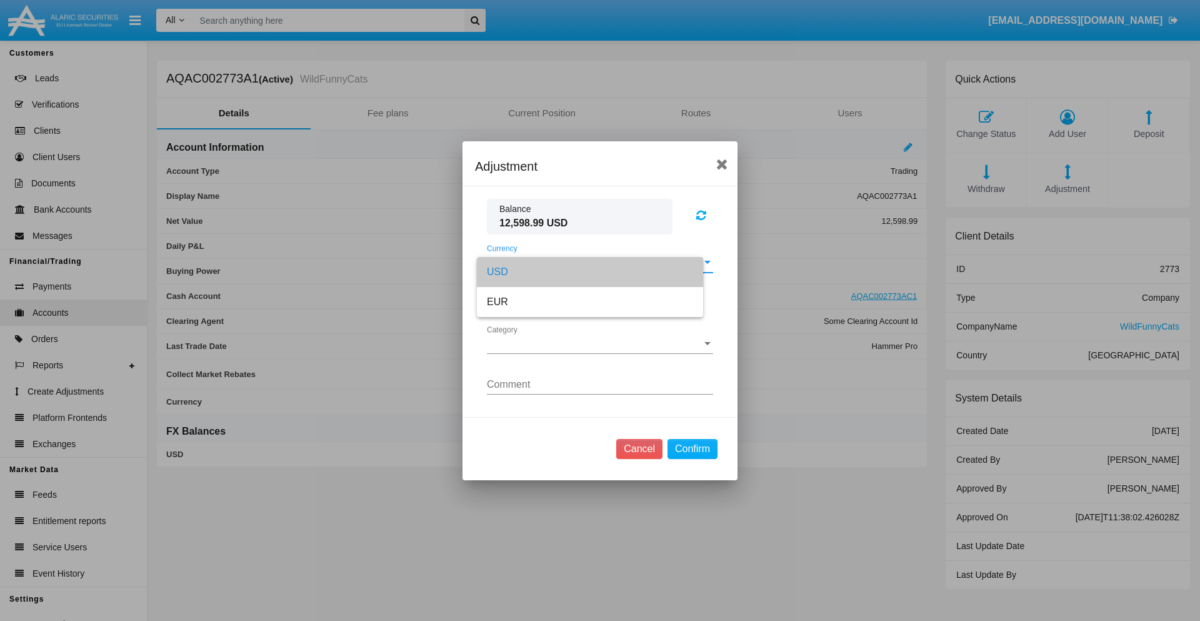
click at [600, 343] on span "Category" at bounding box center [594, 343] width 215 height 11
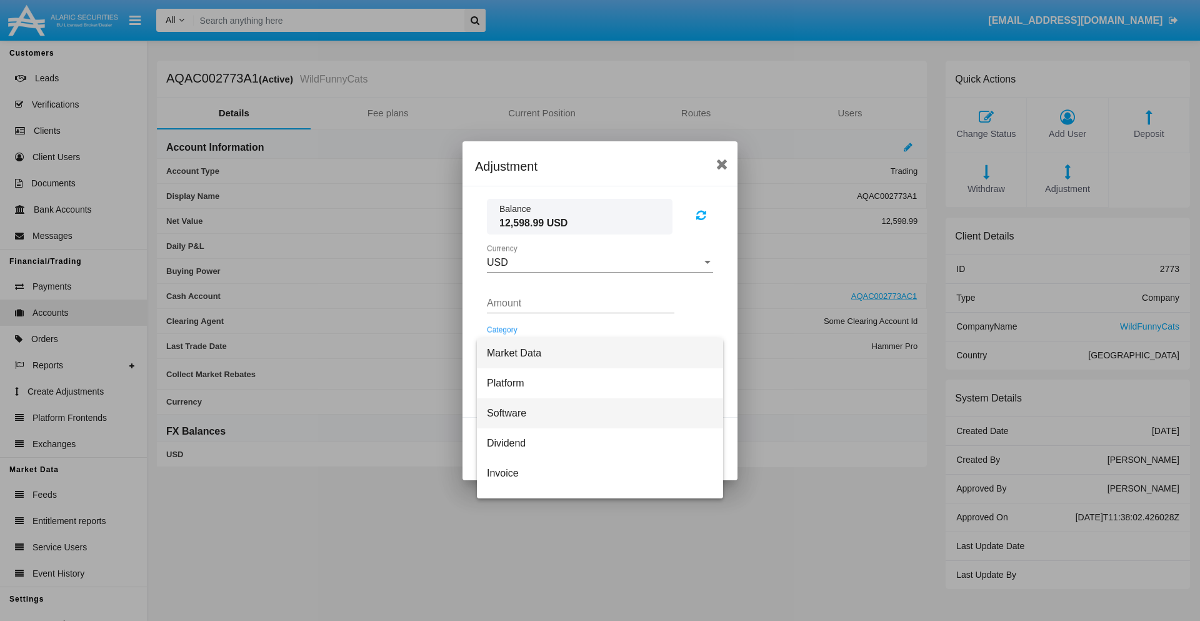
click at [595, 412] on span "Software" at bounding box center [600, 413] width 226 height 30
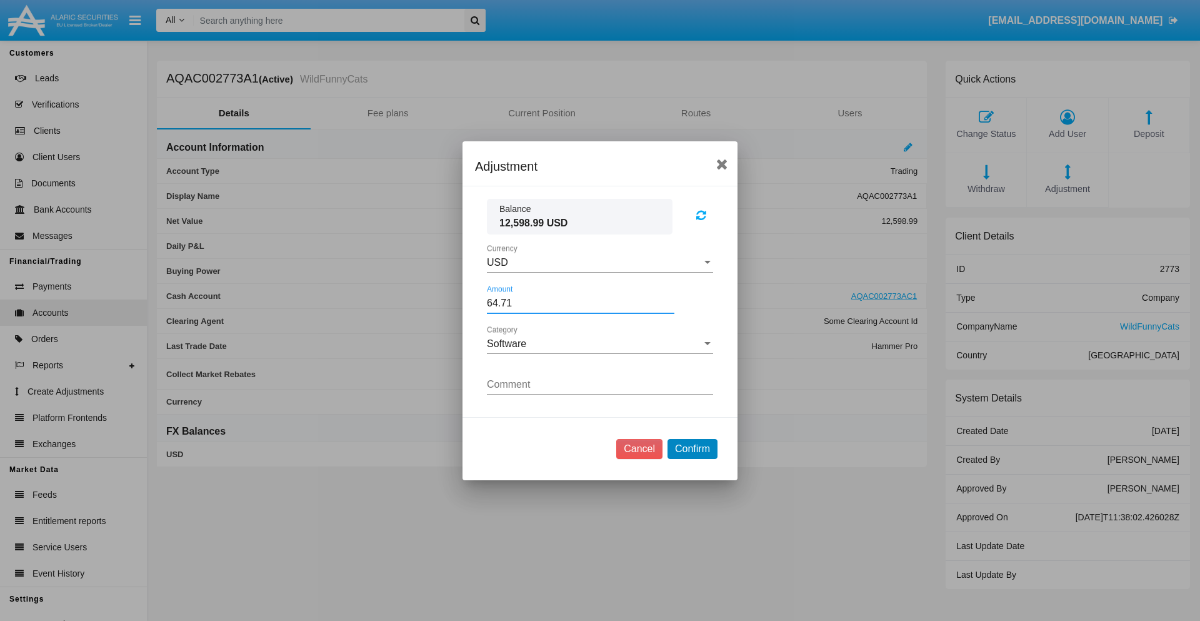
click at [692, 448] on button "Confirm" at bounding box center [692, 449] width 50 height 20
type input "64.7100"
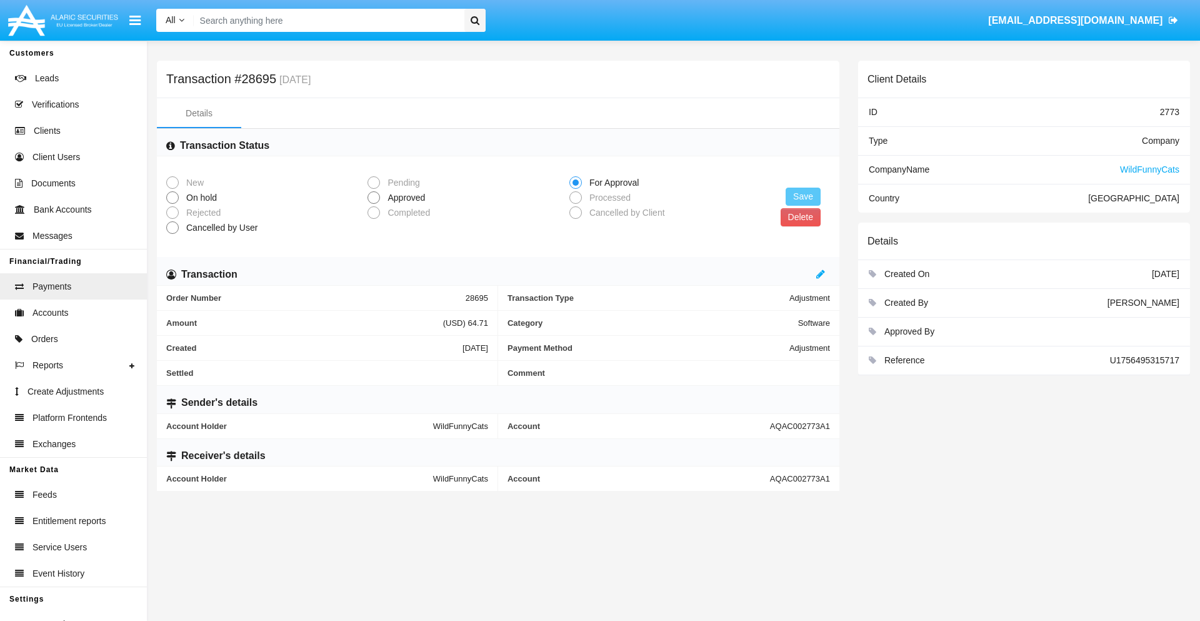
click at [404, 197] on span "Approved" at bounding box center [404, 197] width 48 height 13
click at [374, 204] on input "Approved" at bounding box center [373, 204] width 1 height 1
radio input "true"
click at [803, 196] on button "Save" at bounding box center [802, 196] width 35 height 18
click at [800, 217] on button "Delete" at bounding box center [800, 217] width 40 height 18
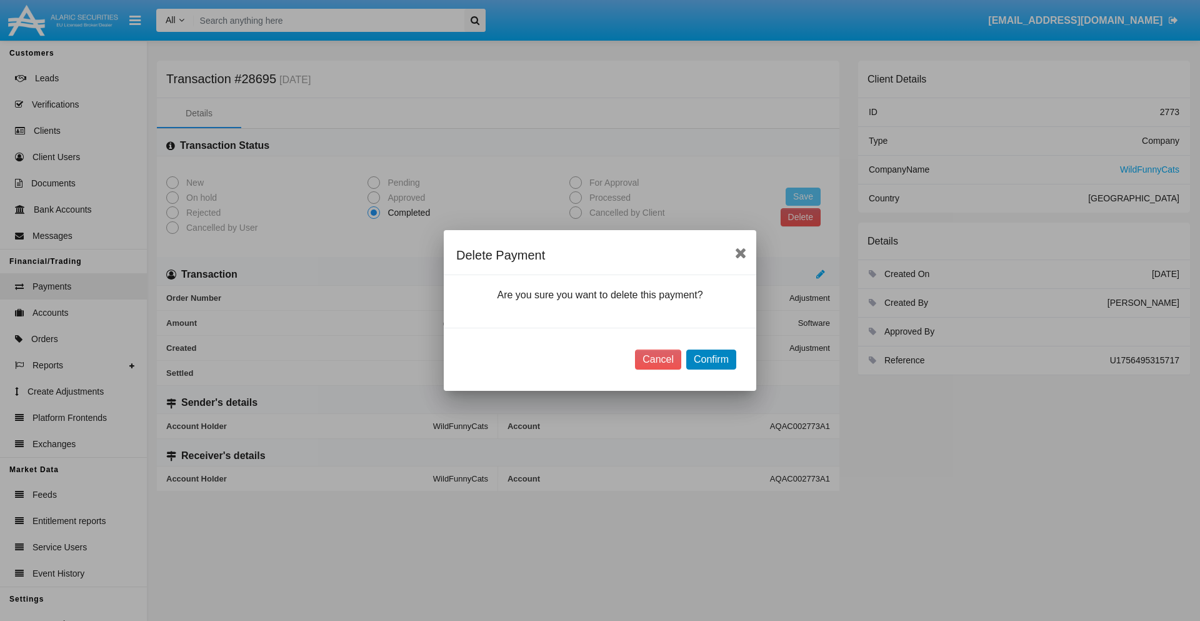
click at [711, 359] on button "Confirm" at bounding box center [711, 359] width 50 height 20
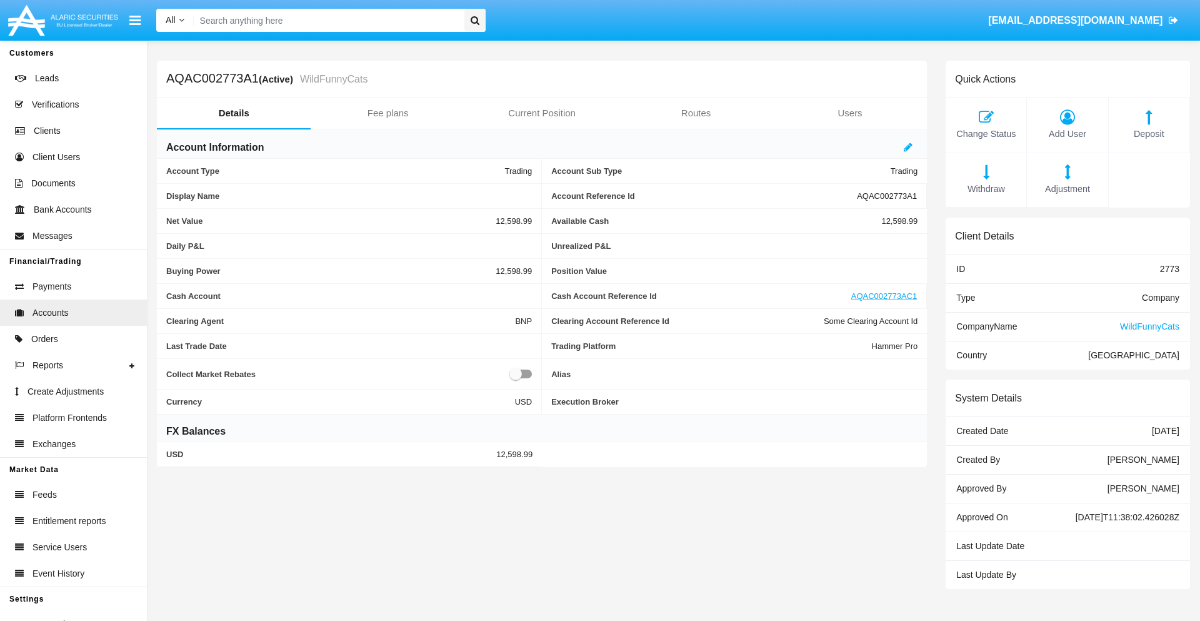
click at [1149, 134] on span "Deposit" at bounding box center [1149, 134] width 68 height 14
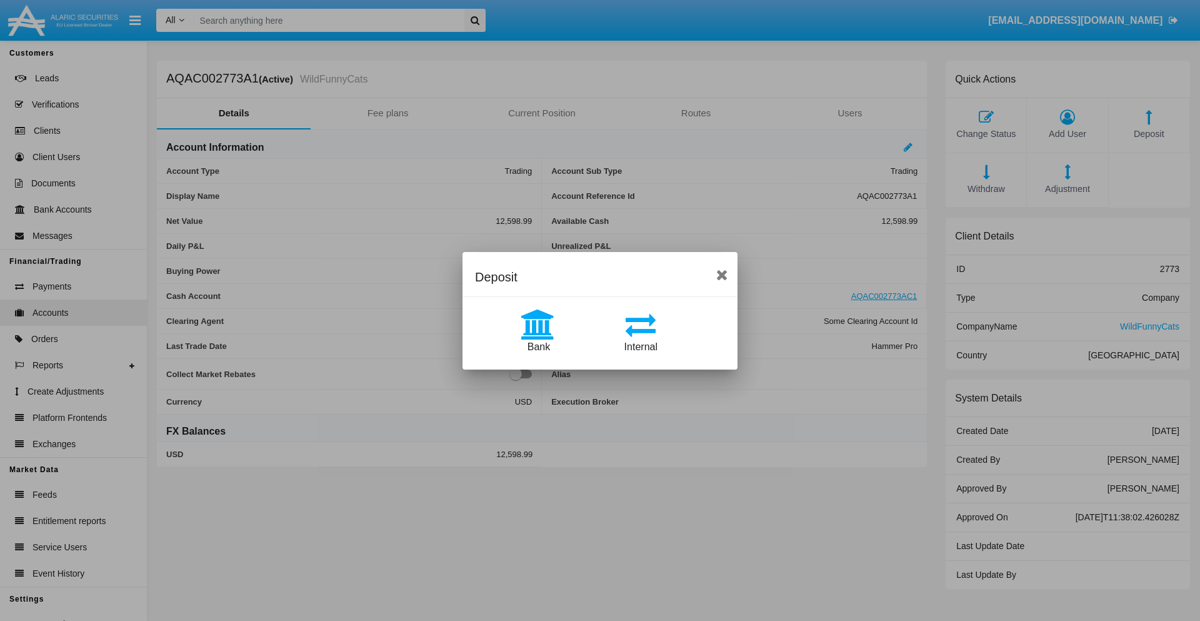
click at [538, 346] on span "Bank" at bounding box center [538, 346] width 22 height 11
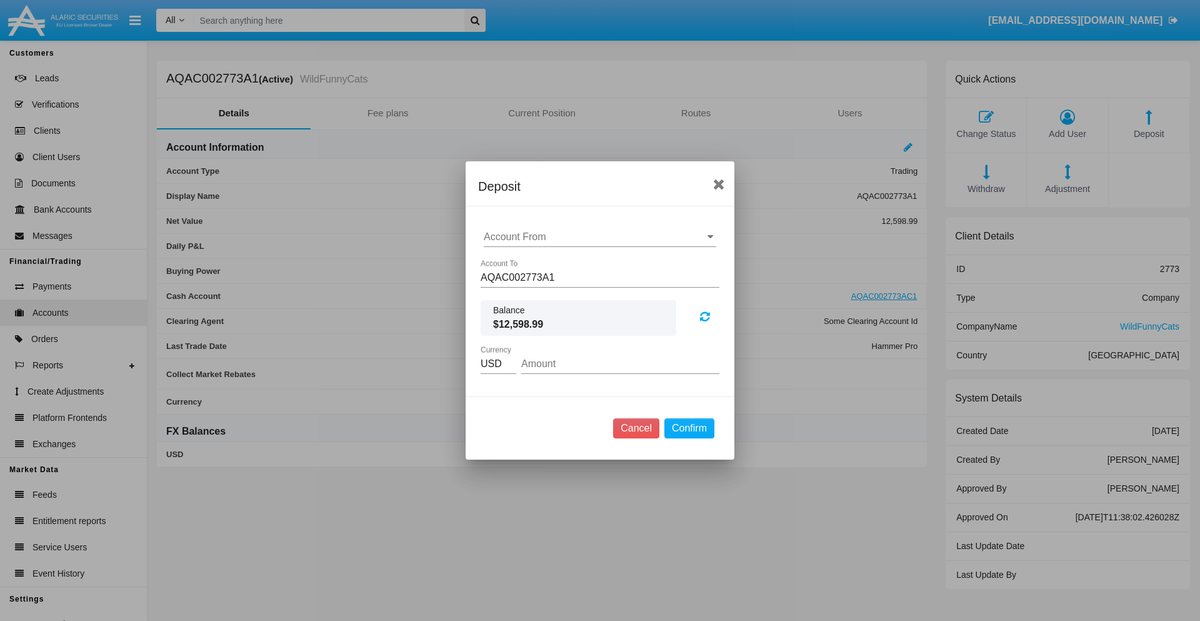
click at [600, 237] on input "Account From" at bounding box center [600, 236] width 232 height 11
click at [511, 261] on span "ACDC" at bounding box center [511, 261] width 28 height 11
type input "ACDC"
type input "53.22"
click at [689, 428] on button "Confirm" at bounding box center [689, 428] width 50 height 20
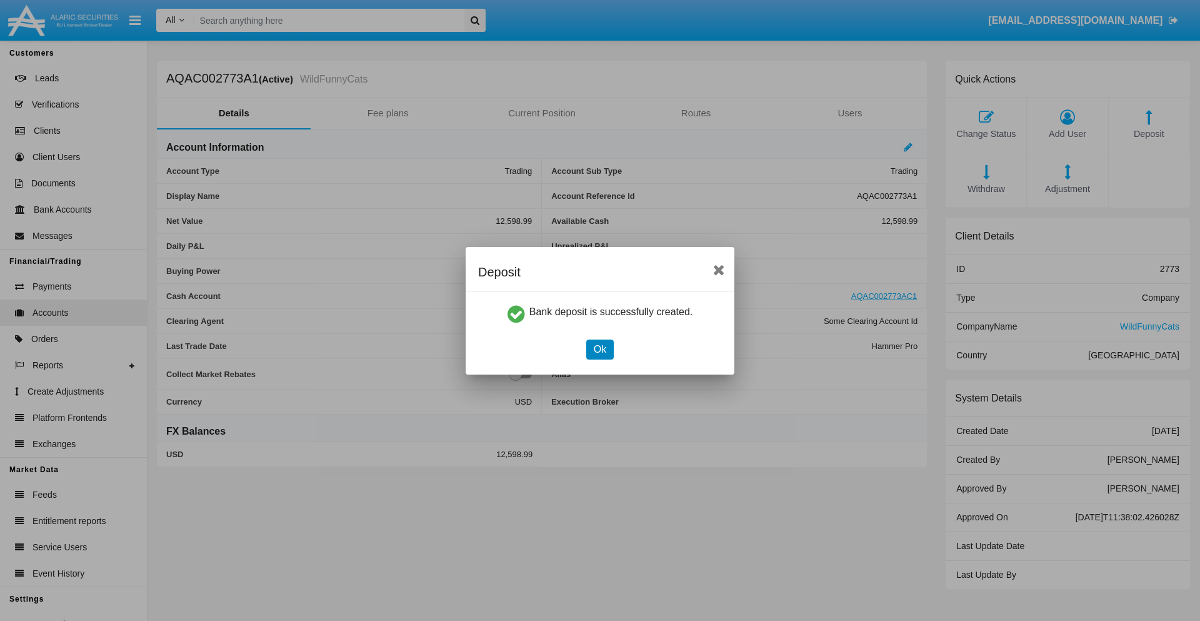
click at [599, 349] on button "Ok" at bounding box center [599, 349] width 27 height 20
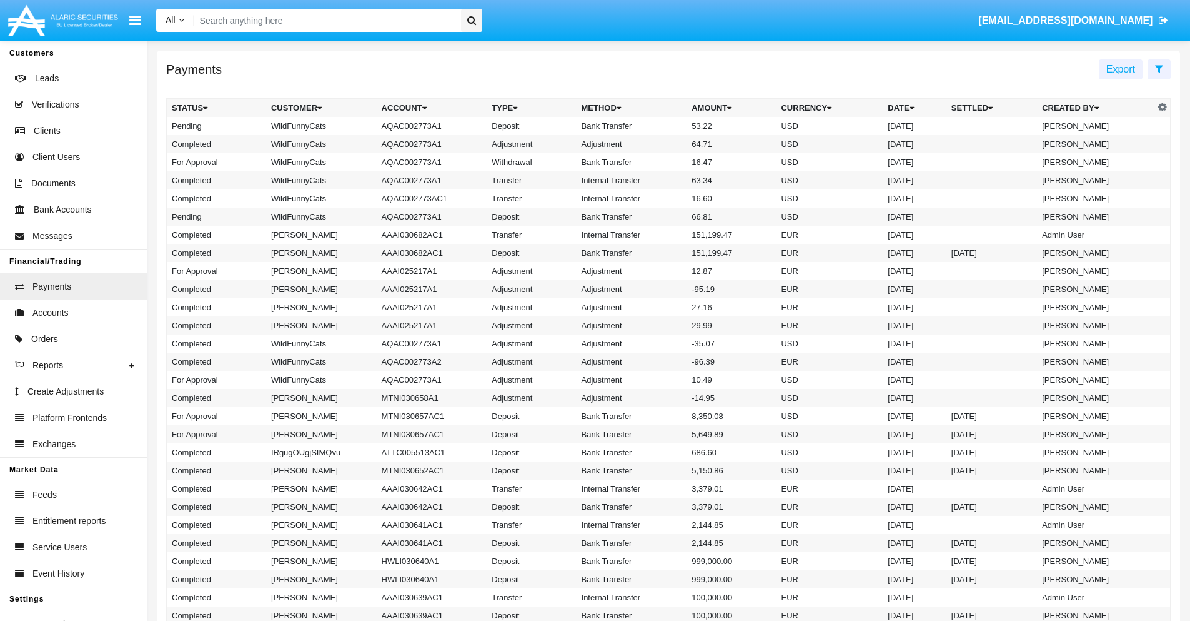
click at [669, 126] on td "Bank Transfer" at bounding box center [632, 126] width 111 height 18
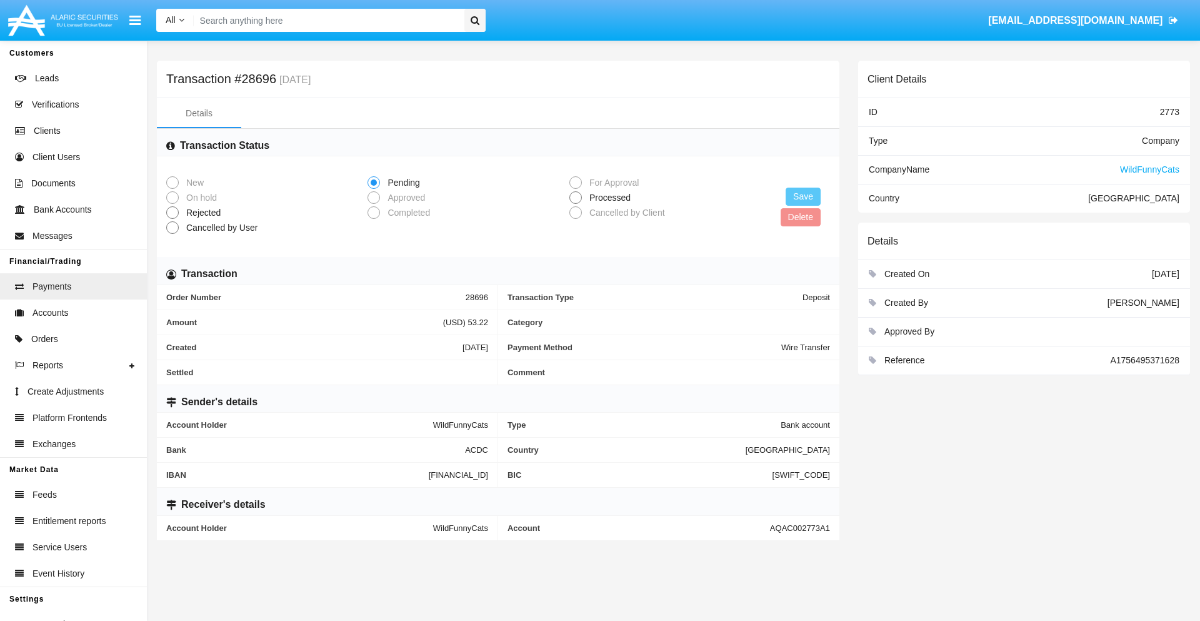
click at [607, 197] on span "Processed" at bounding box center [608, 197] width 52 height 13
click at [576, 204] on input "Processed" at bounding box center [575, 204] width 1 height 1
radio input "true"
click at [803, 196] on button "Save" at bounding box center [802, 196] width 35 height 18
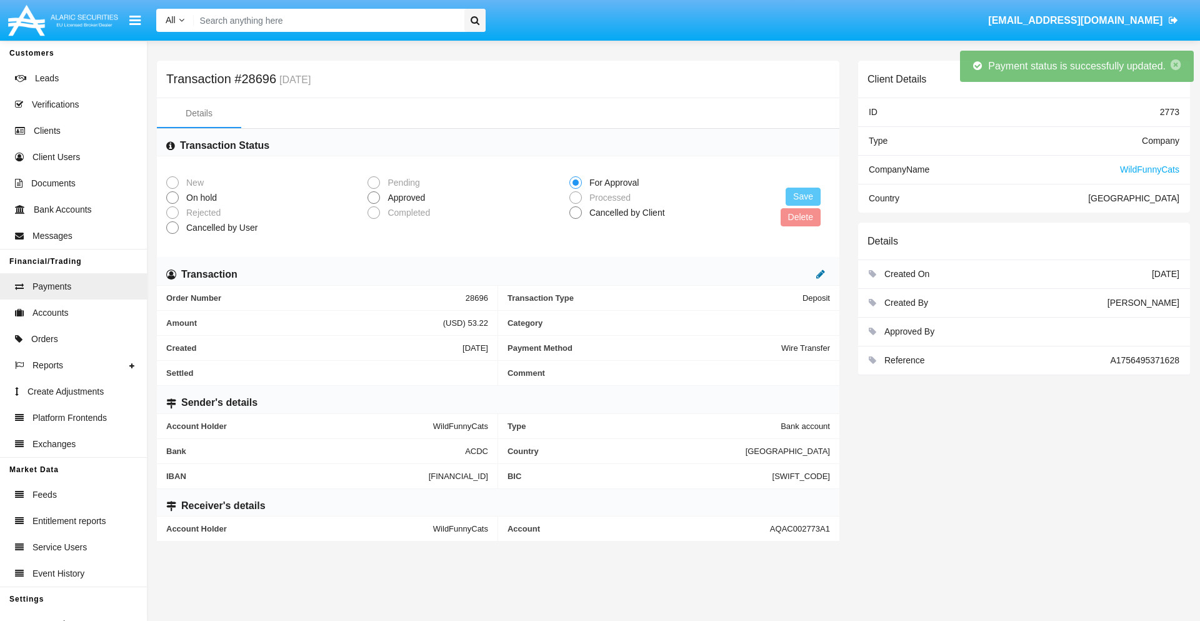
click at [820, 274] on icon at bounding box center [820, 274] width 9 height 10
type input "68.92"
click at [807, 274] on icon at bounding box center [807, 274] width 9 height 10
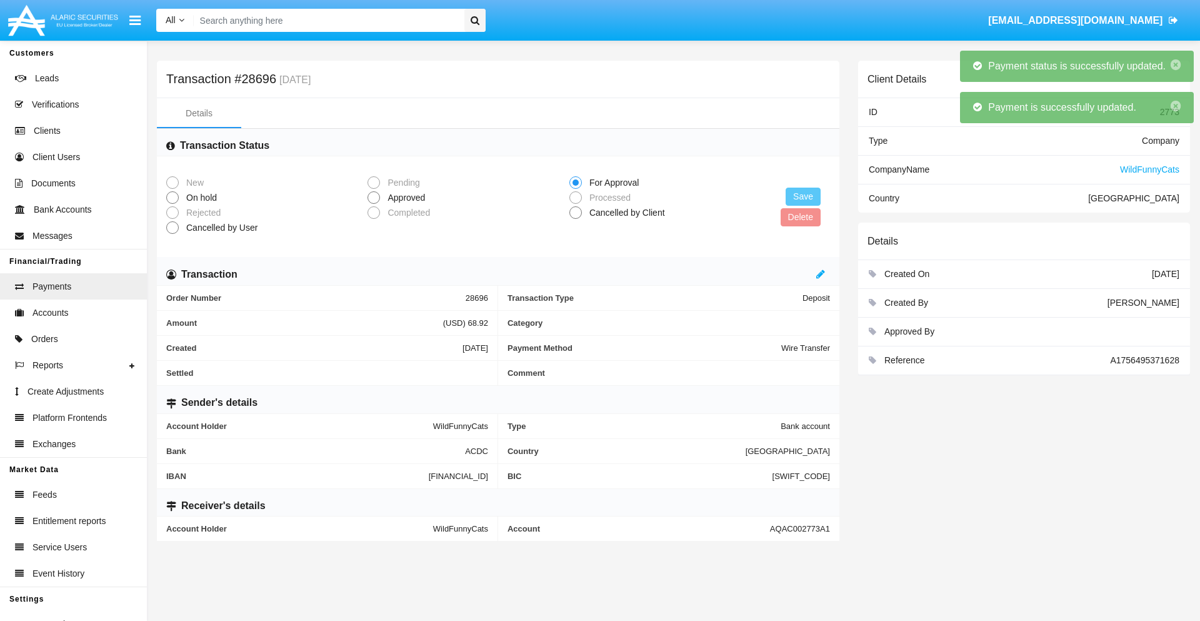
click at [404, 197] on span "Approved" at bounding box center [404, 197] width 48 height 13
click at [374, 204] on input "Approved" at bounding box center [373, 204] width 1 height 1
radio input "true"
click at [803, 196] on button "Save" at bounding box center [802, 196] width 35 height 18
